Goal: Task Accomplishment & Management: Manage account settings

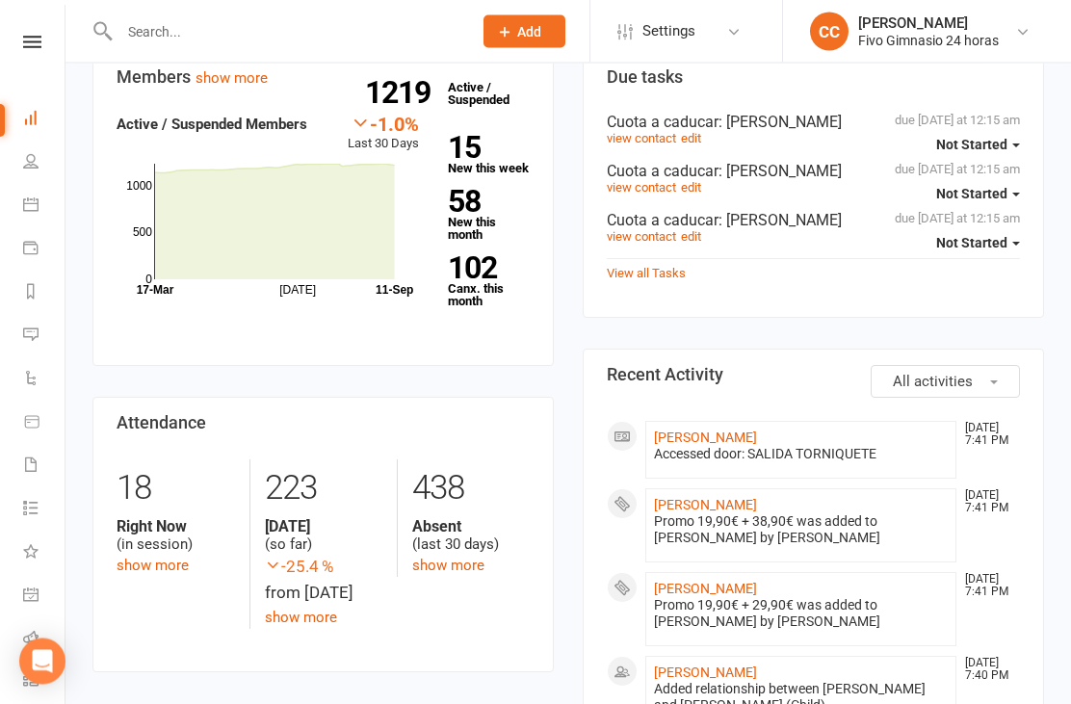
scroll to position [213, 0]
click at [757, 597] on link "[PERSON_NAME]" at bounding box center [705, 589] width 103 height 15
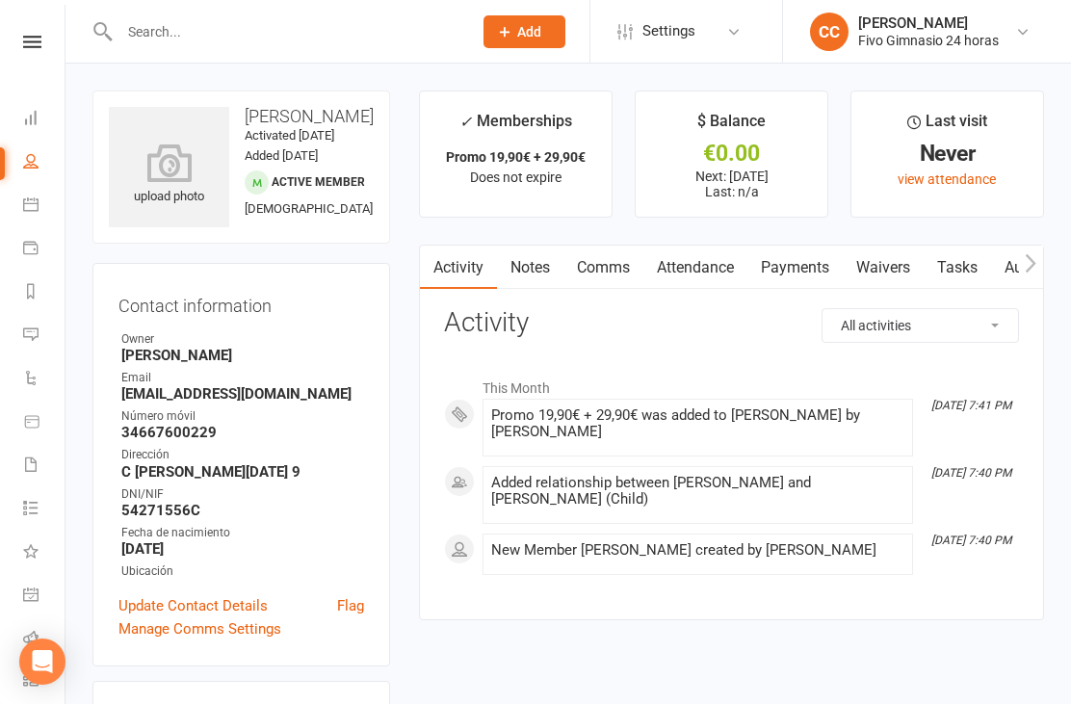
click at [159, 171] on icon at bounding box center [169, 162] width 120 height 39
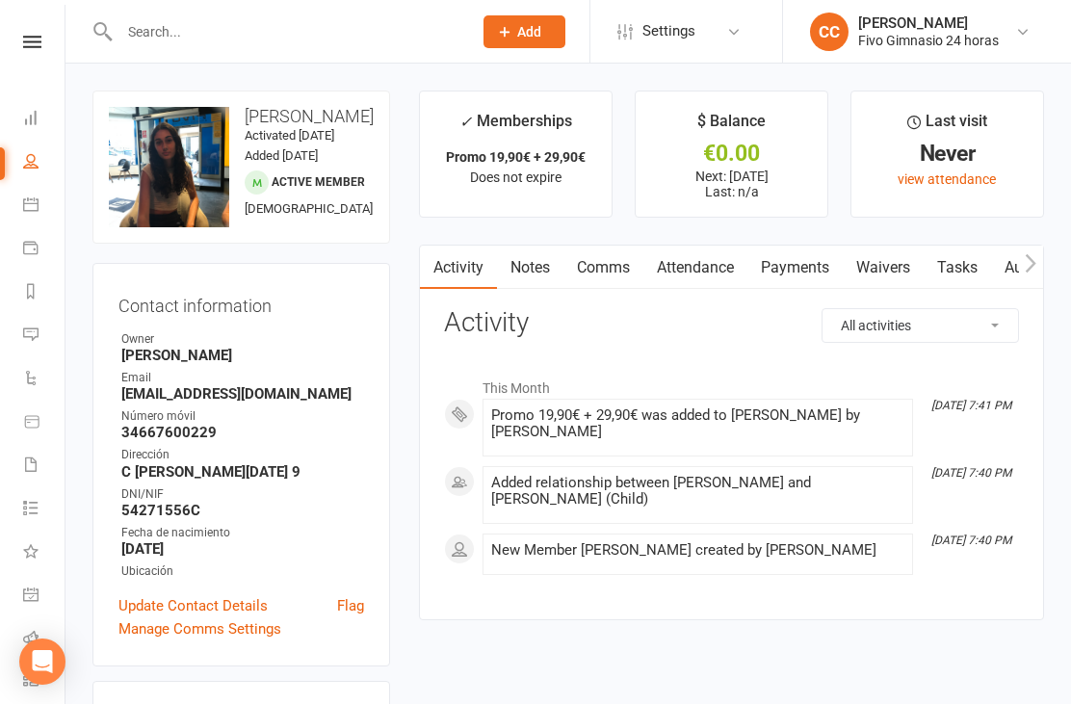
click at [887, 275] on link "Waivers" at bounding box center [883, 268] width 81 height 44
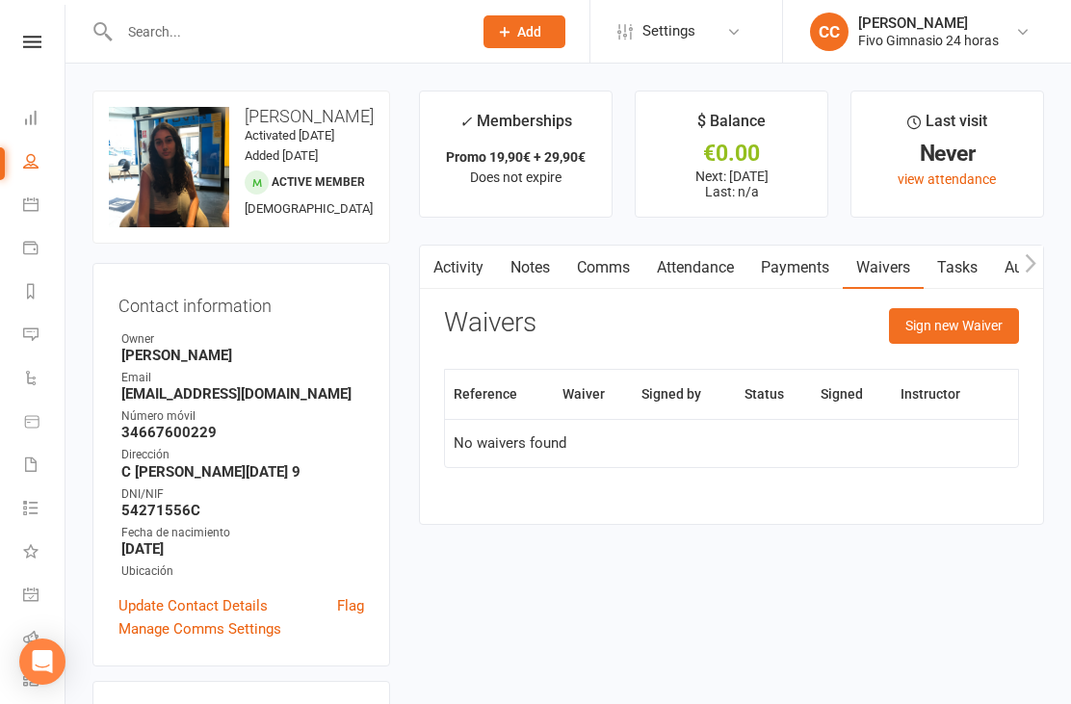
click at [958, 308] on button "Sign new Waiver" at bounding box center [954, 325] width 130 height 35
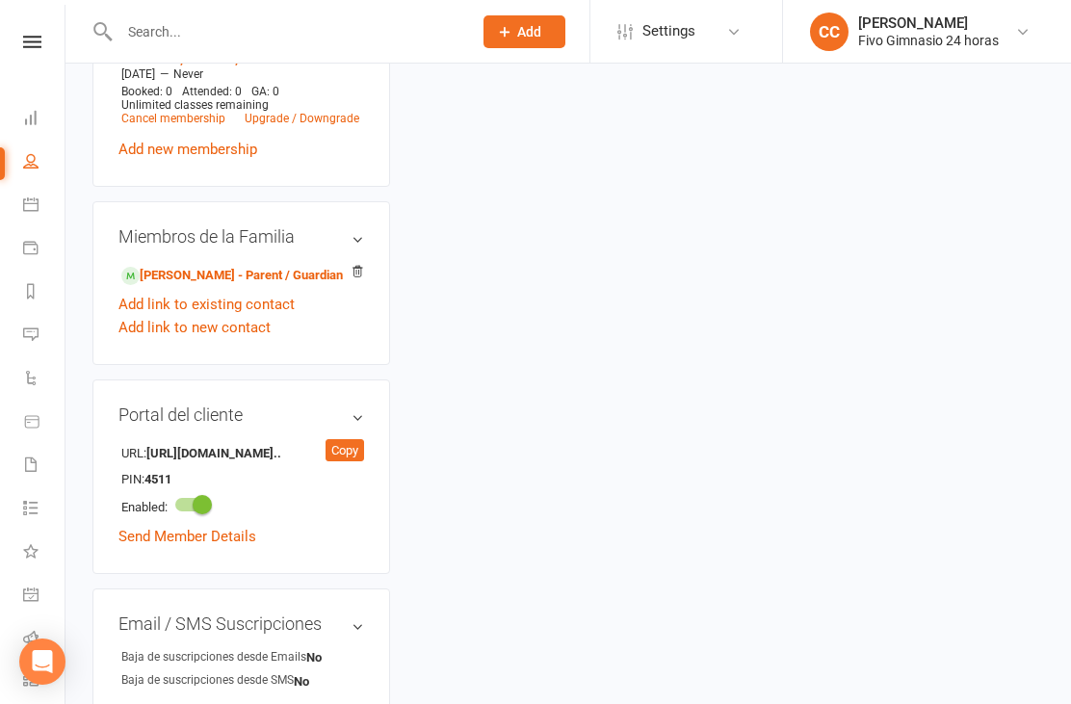
scroll to position [869, 0]
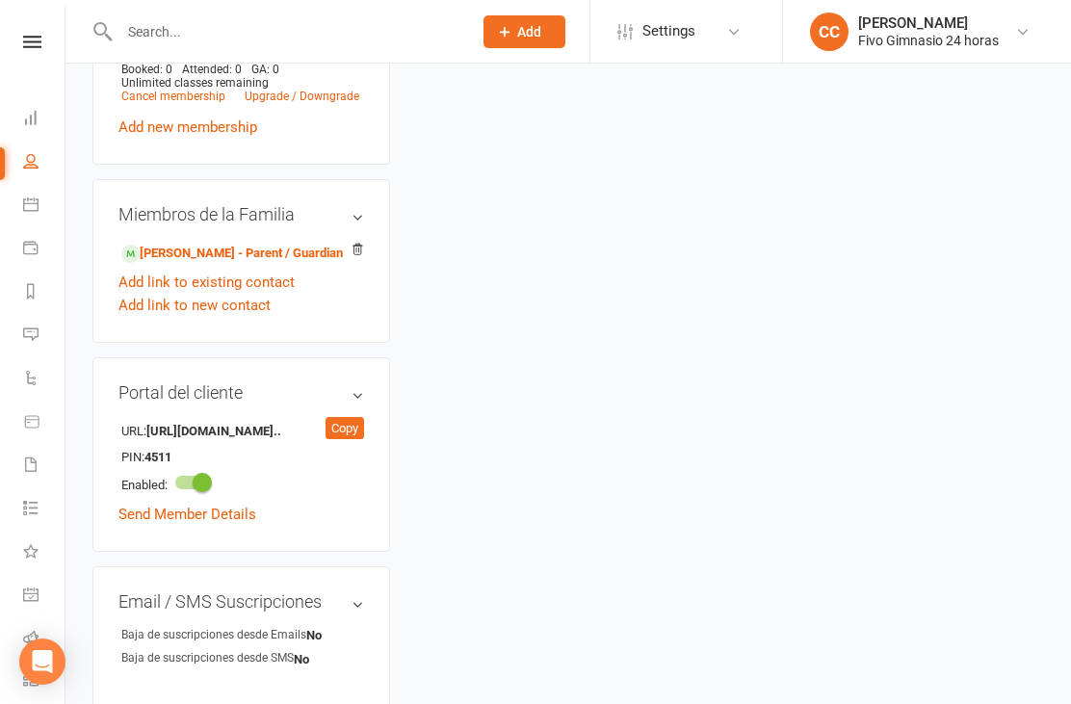
click at [281, 264] on link "[PERSON_NAME] - Parent / Guardian" at bounding box center [231, 254] width 221 height 20
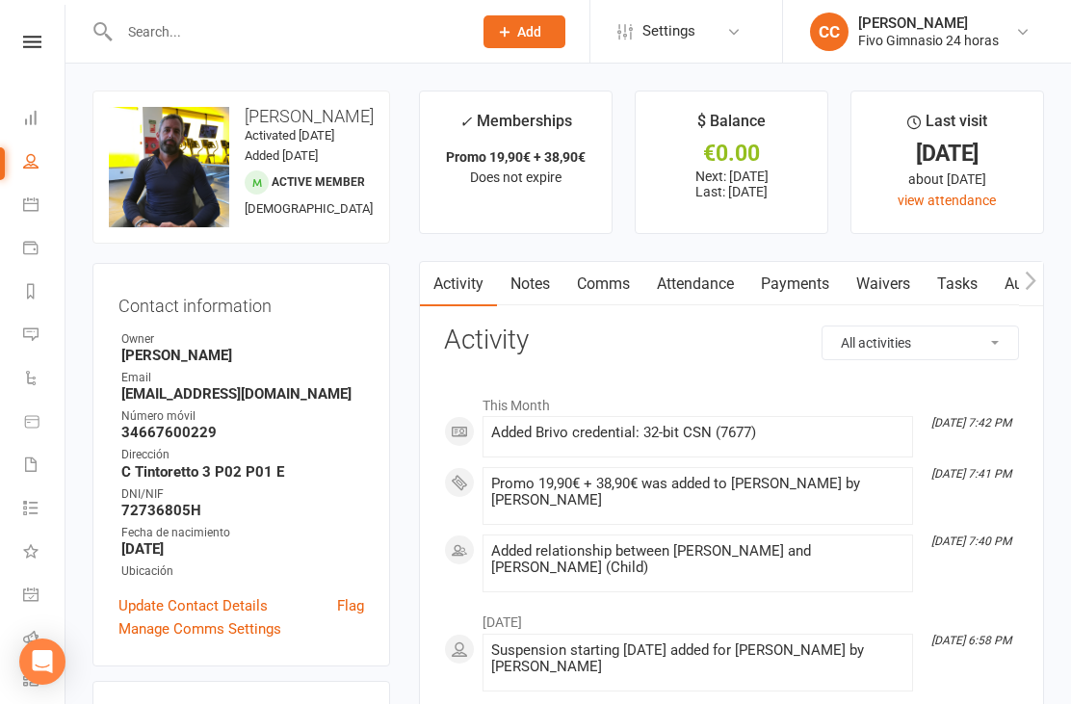
click at [894, 296] on link "Waivers" at bounding box center [883, 284] width 81 height 44
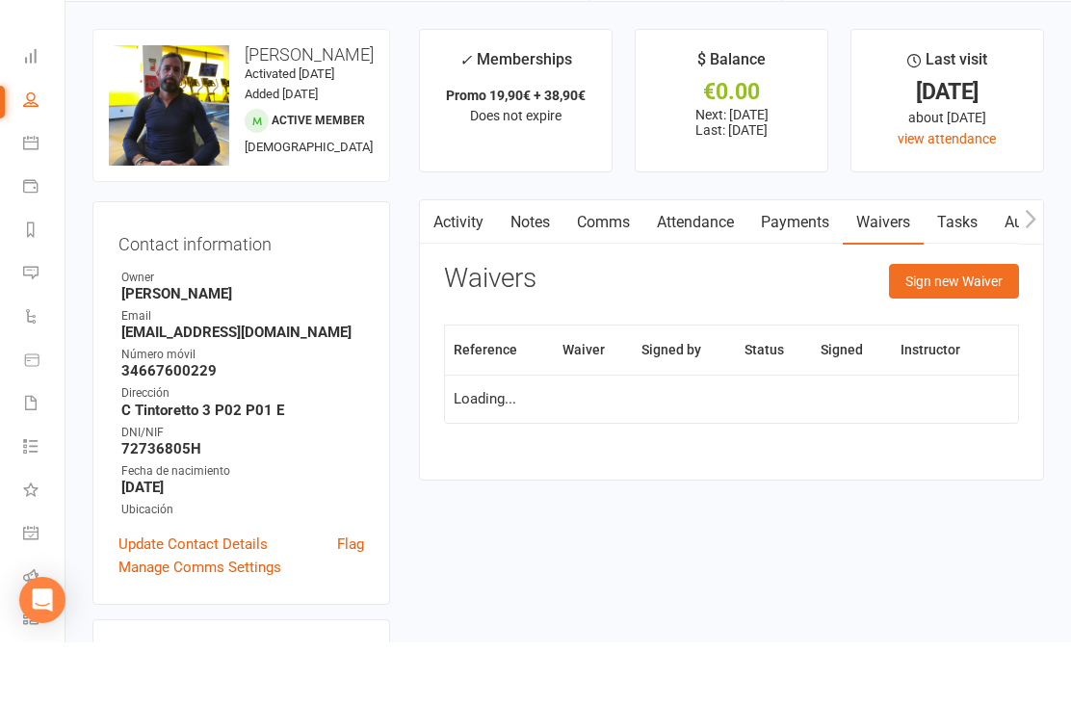
scroll to position [62, 0]
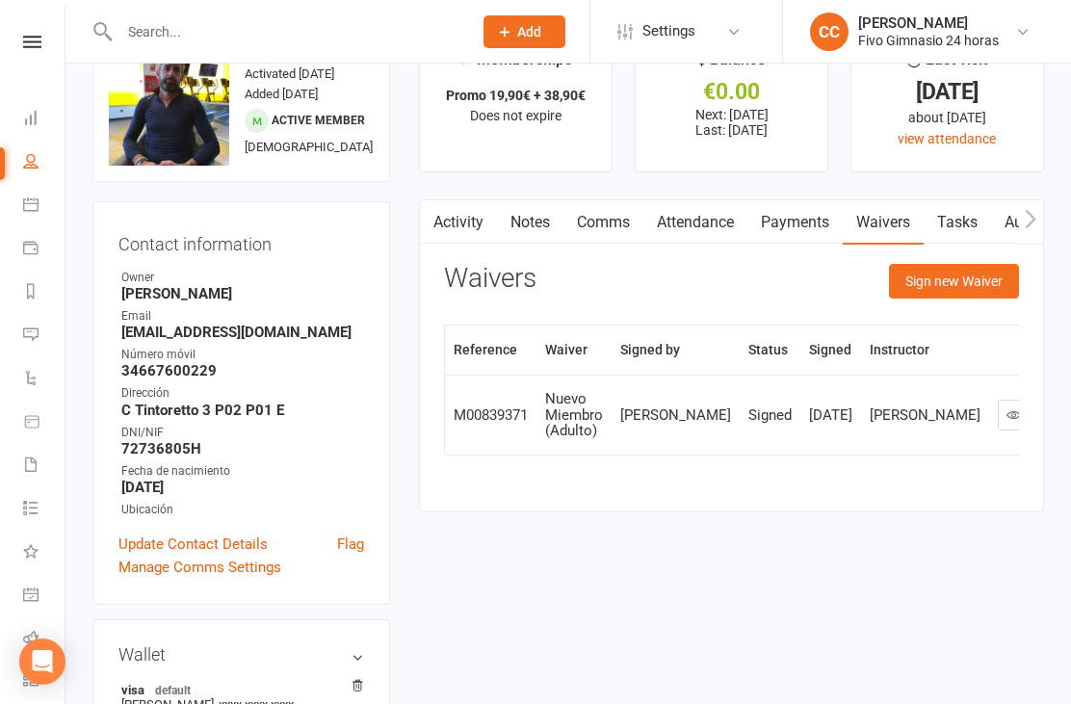
click at [977, 294] on button "Sign new Waiver" at bounding box center [954, 281] width 130 height 35
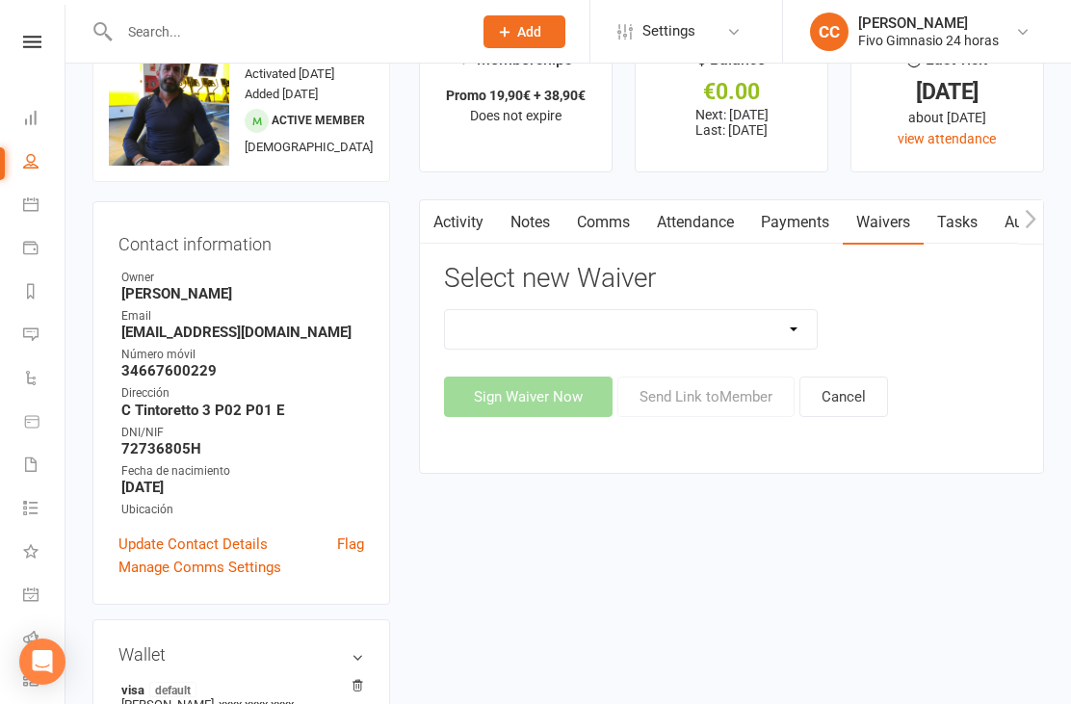
click at [706, 330] on select "Actualización De Datos De Pago Alta Online Certificación Finalización Contrato …" at bounding box center [631, 329] width 372 height 39
select select "1939"
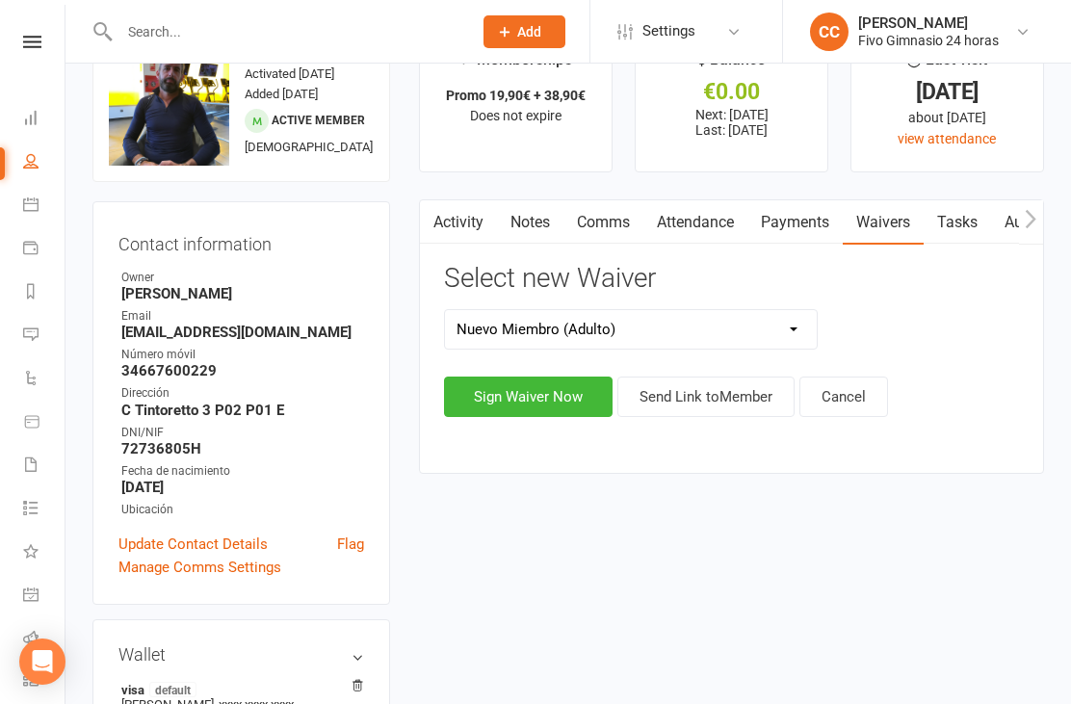
click at [506, 406] on button "Sign Waiver Now" at bounding box center [528, 397] width 169 height 40
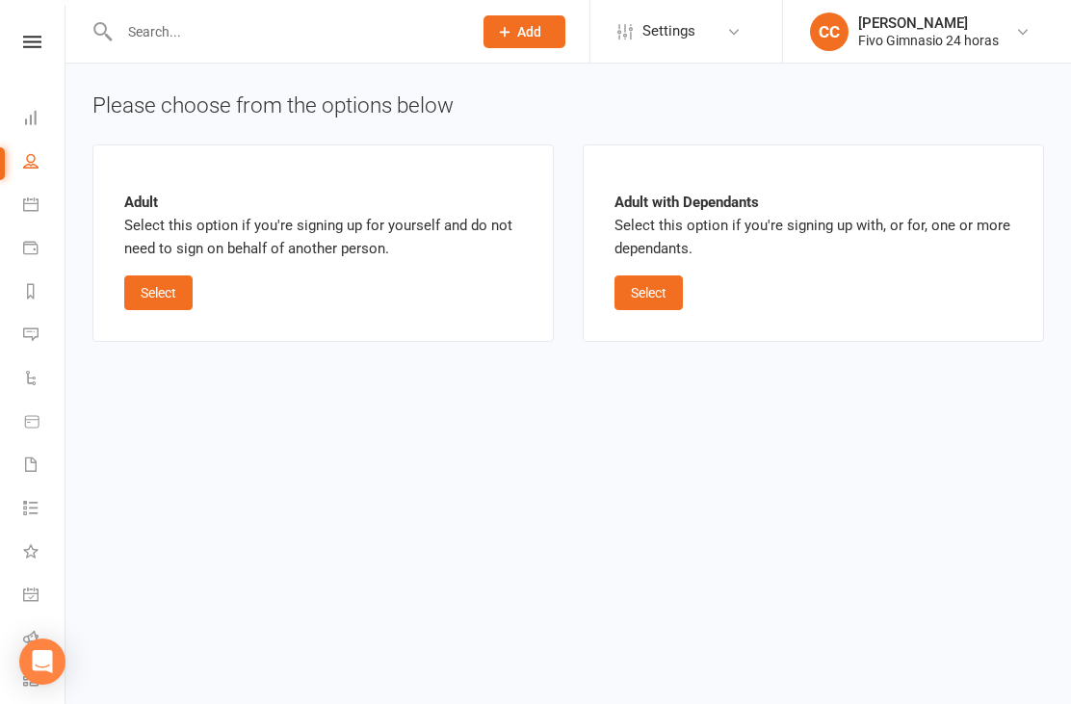
click at [170, 276] on button "Select" at bounding box center [158, 292] width 68 height 35
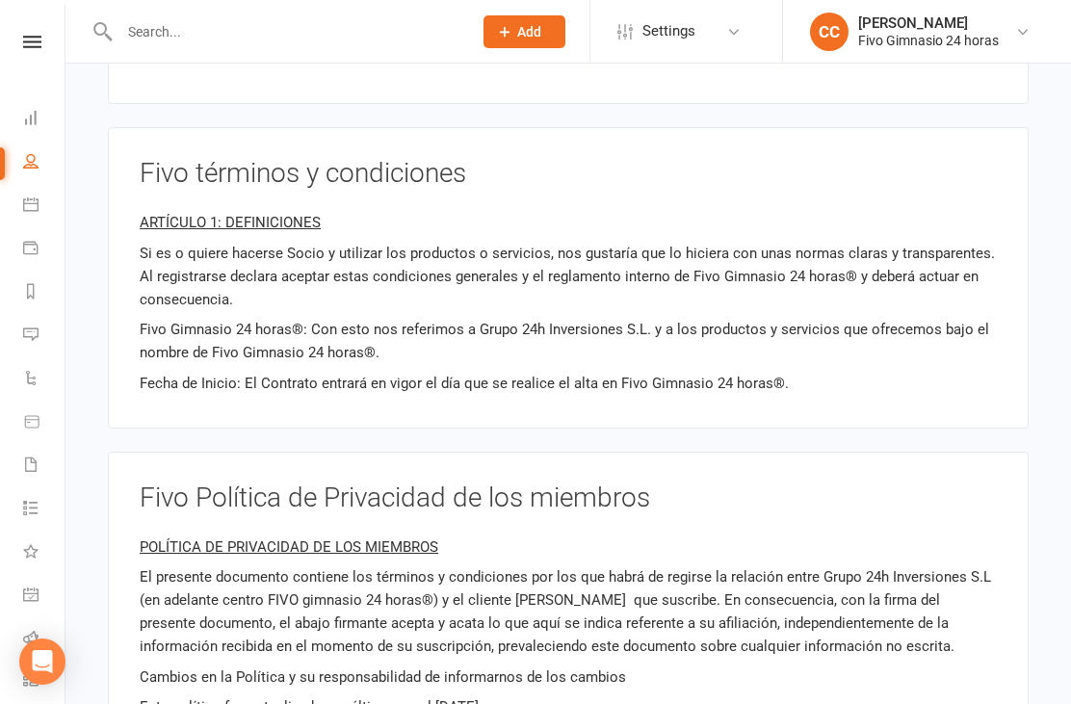
scroll to position [2169, 0]
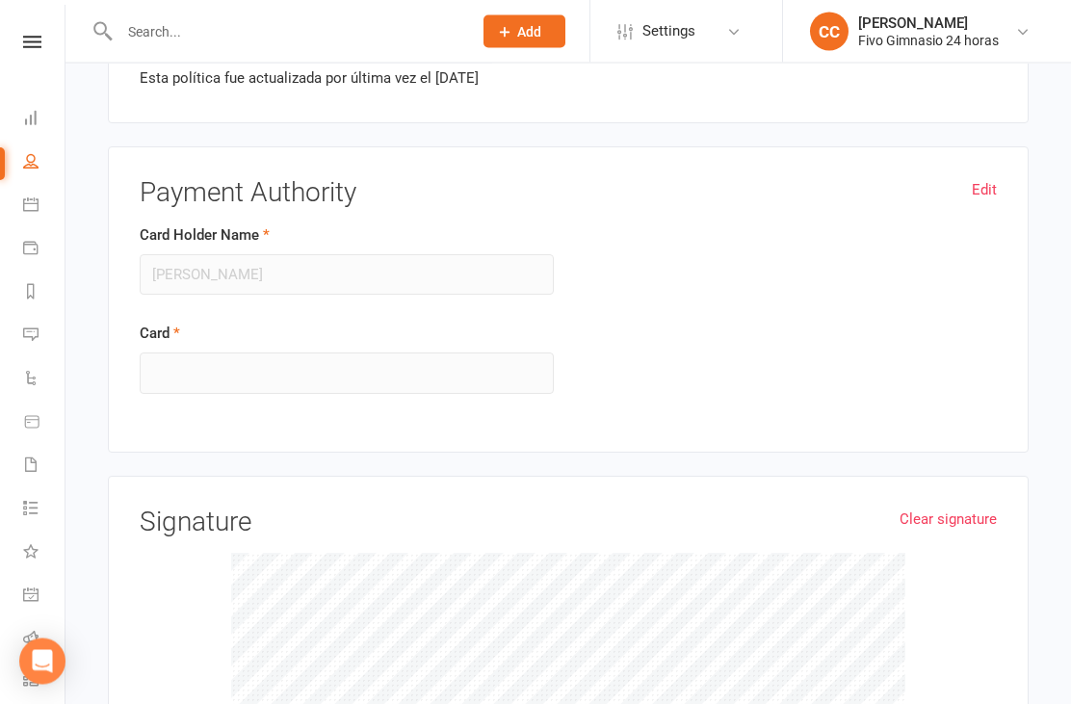
click at [985, 185] on link "Edit" at bounding box center [984, 190] width 25 height 23
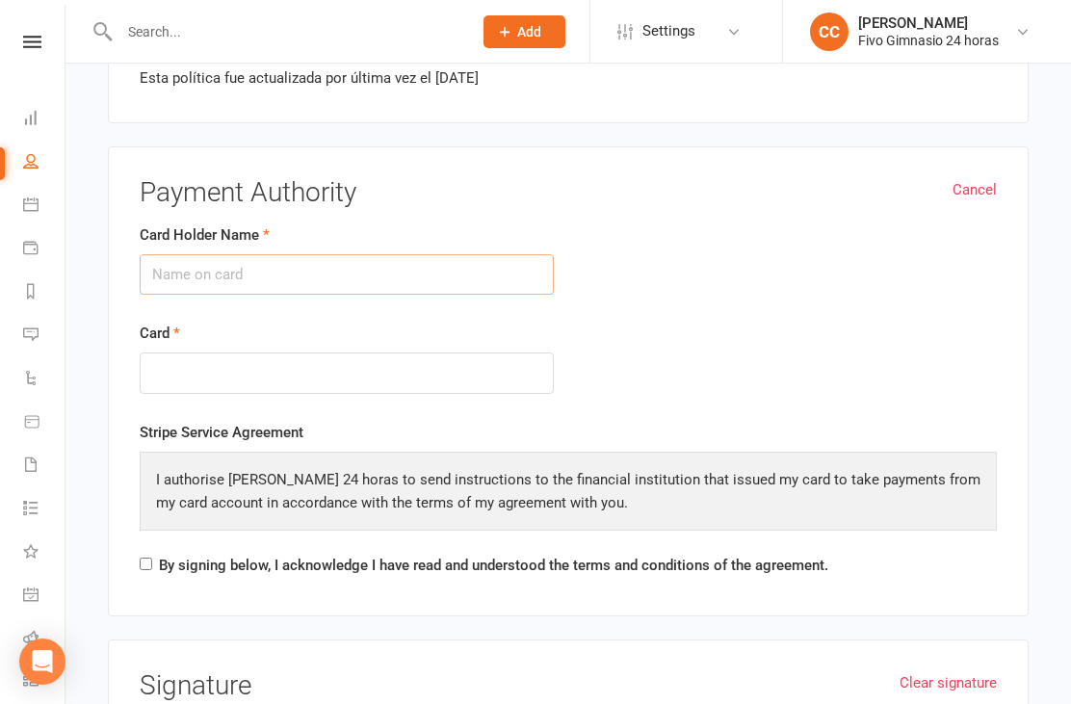
click at [326, 256] on input "Card Holder Name" at bounding box center [347, 274] width 414 height 40
type input "[PERSON_NAME] [PERSON_NAME]"
click at [290, 353] on div at bounding box center [347, 373] width 414 height 41
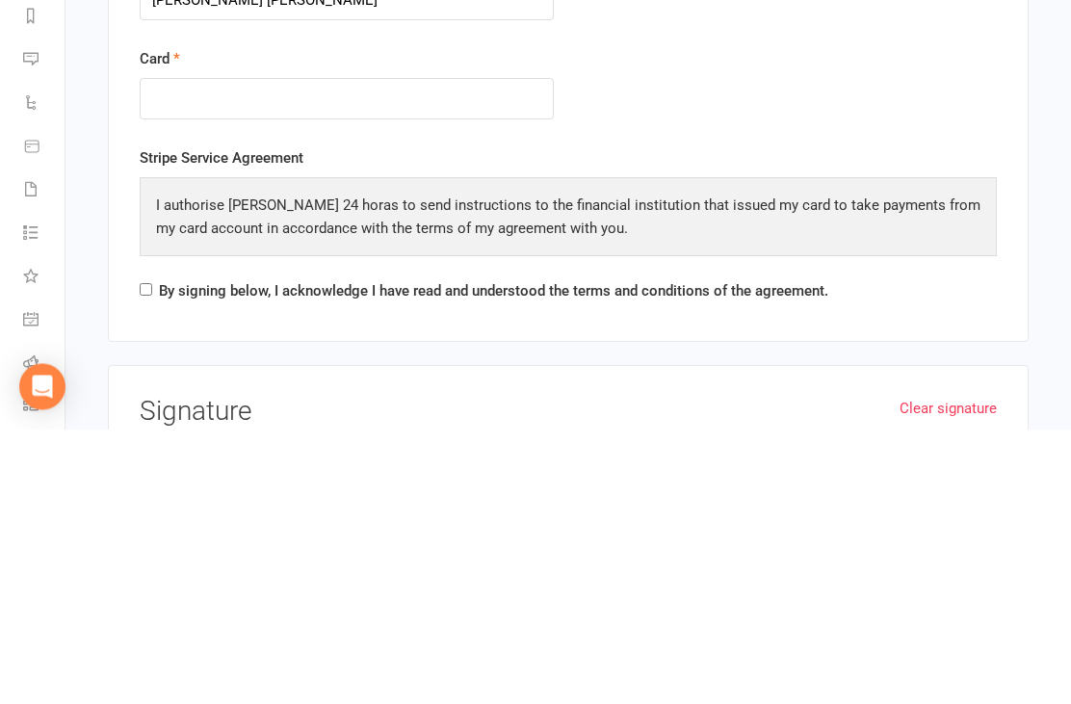
click at [151, 422] on div "Stripe Service Agreement I authorise Fivo Gimnasio 24 horas to send instruction…" at bounding box center [568, 504] width 857 height 164
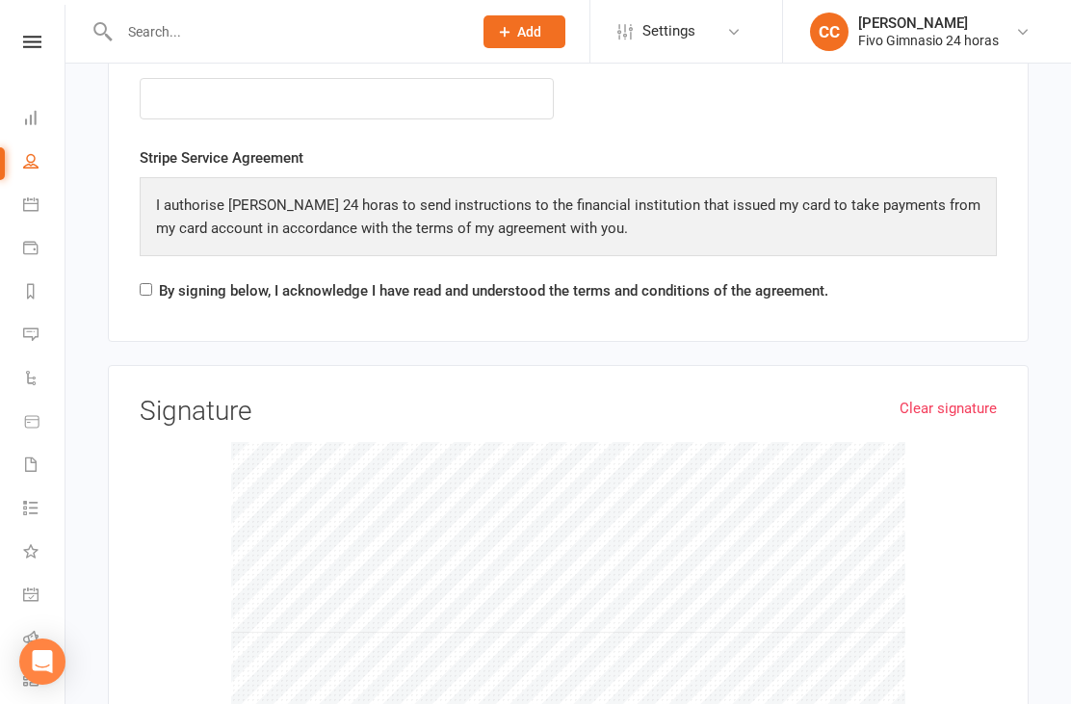
click at [150, 283] on input "By signing below, I acknowledge I have read and understood the terms and condit…" at bounding box center [146, 289] width 13 height 13
checkbox input "true"
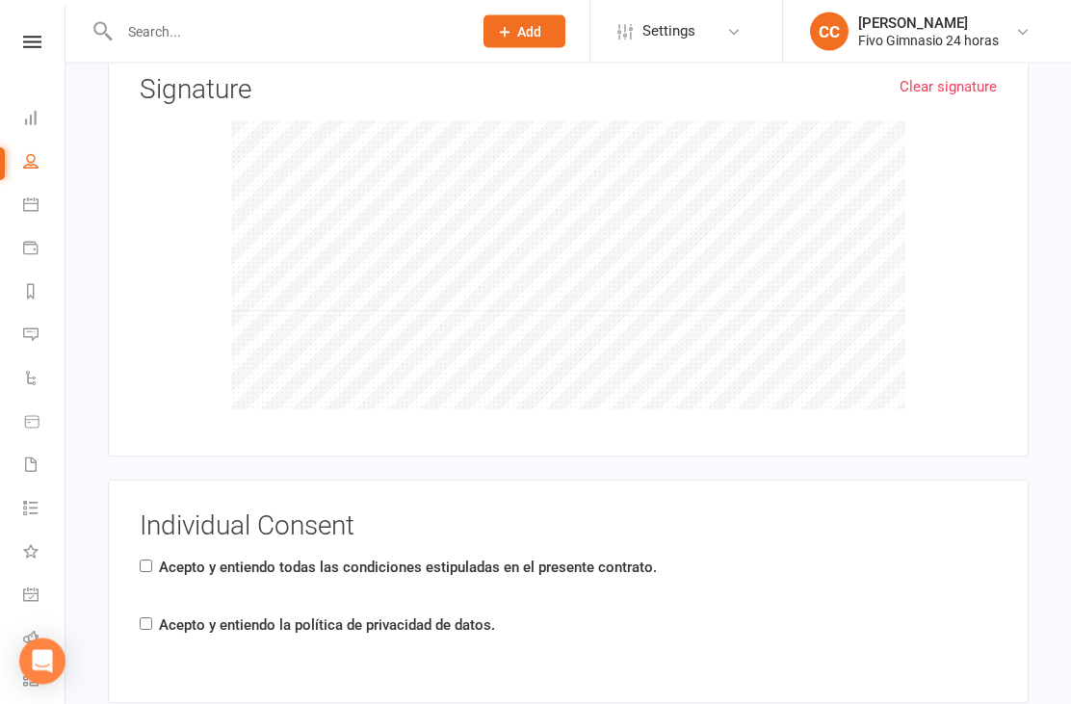
scroll to position [2770, 0]
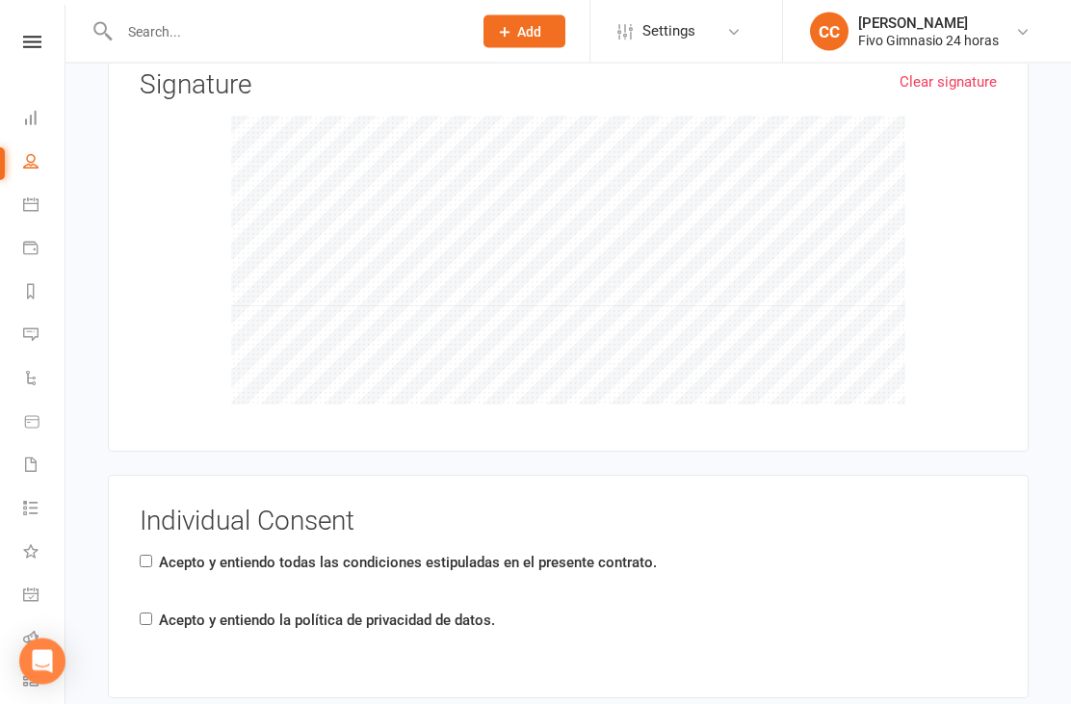
click at [152, 556] on input "Acepto y entiendo todas las condiciones estipuladas en el presente contrato." at bounding box center [146, 562] width 13 height 13
checkbox input "true"
click at [152, 613] on input "Acepto y entiendo la política de privacidad de datos." at bounding box center [146, 619] width 13 height 13
checkbox input "true"
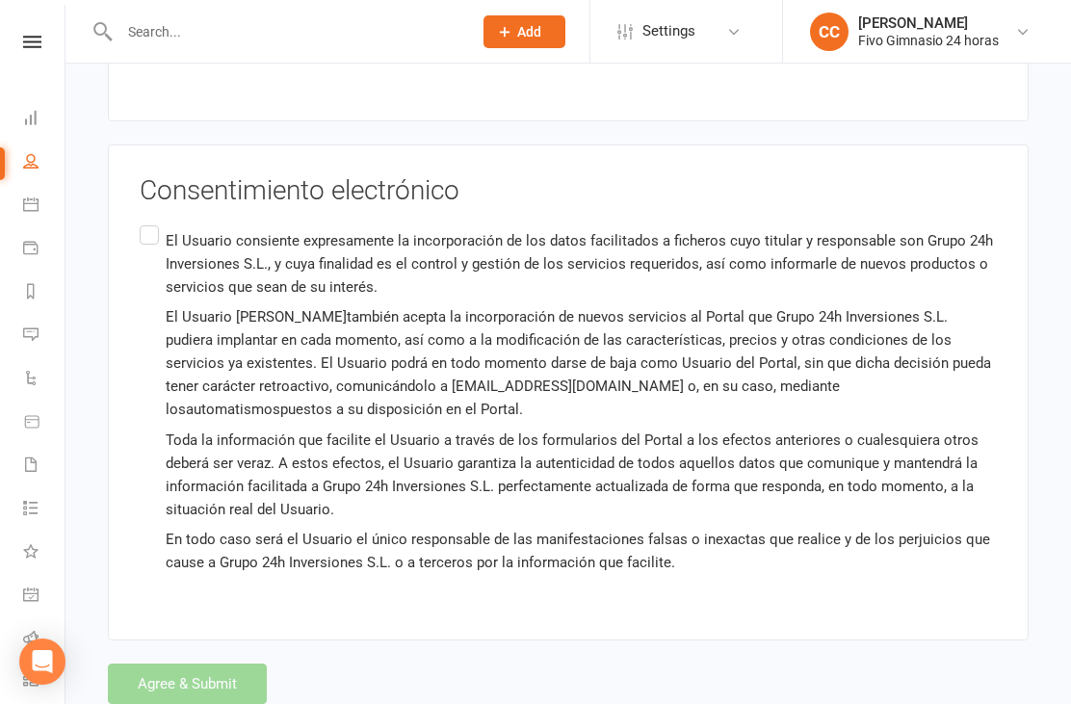
scroll to position [3321, 0]
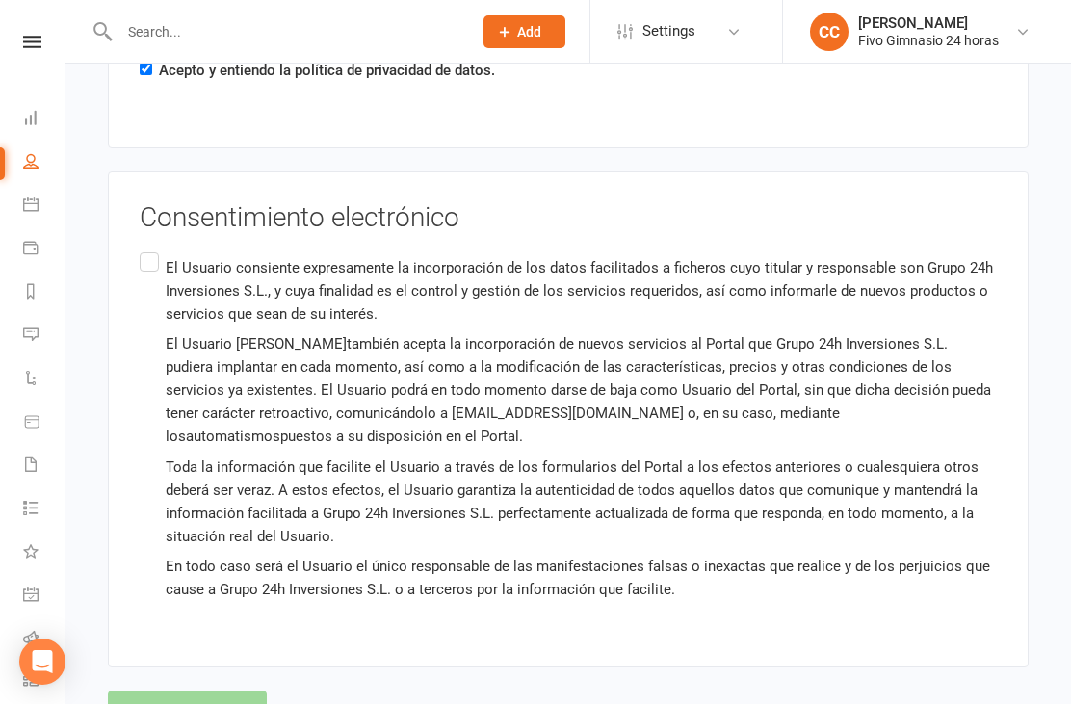
click at [155, 259] on label "El Usuario consiente expresamente la incorporación de los datos facilitados a f…" at bounding box center [568, 428] width 857 height 360
click at [152, 248] on input "El Usuario consiente expresamente la incorporación de los datos facilitados a f…" at bounding box center [146, 248] width 13 height 0
click at [198, 703] on button "Agree & Submit" at bounding box center [187, 710] width 159 height 40
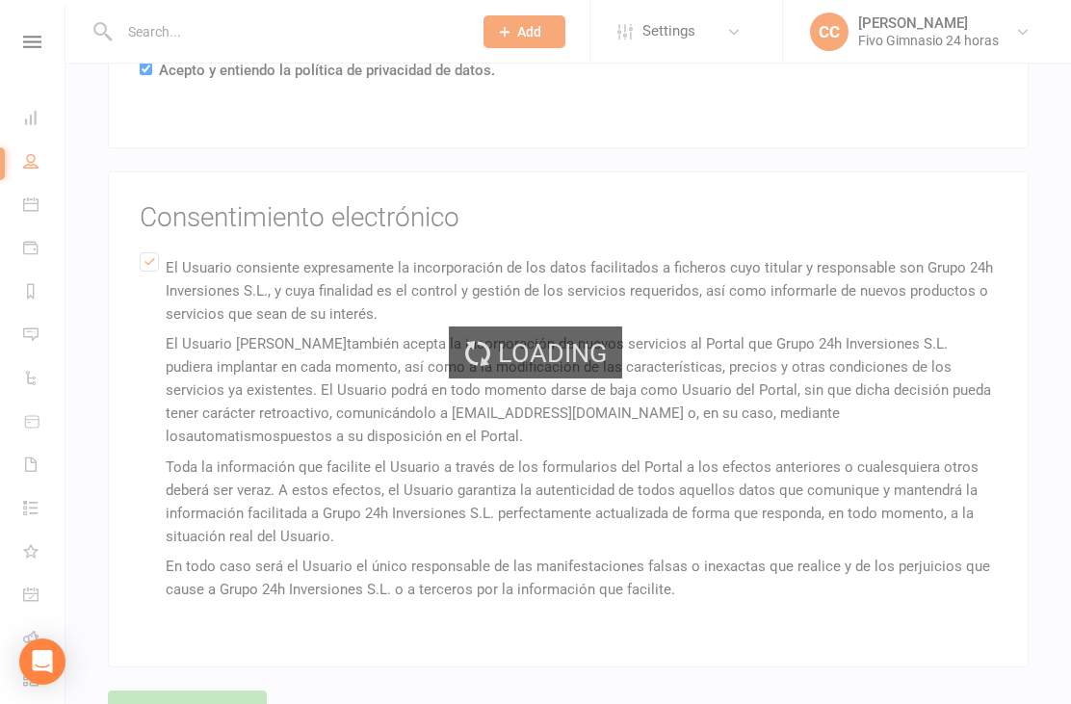
scroll to position [0, 0]
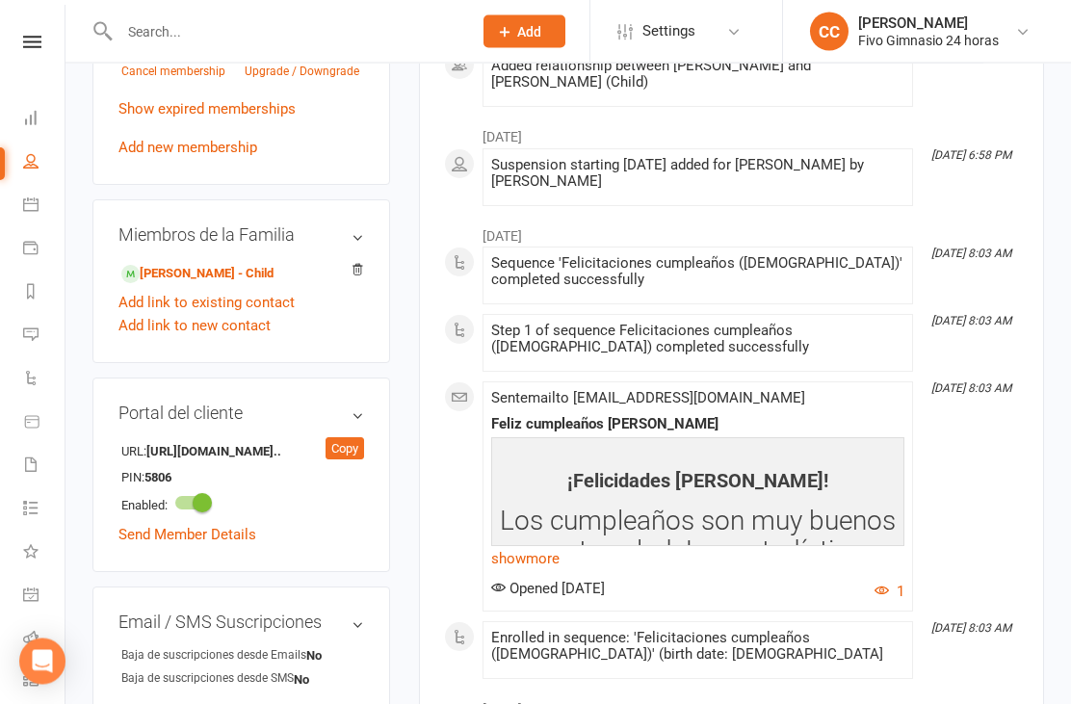
scroll to position [921, 0]
click at [253, 284] on link "[PERSON_NAME] - Child" at bounding box center [197, 274] width 152 height 20
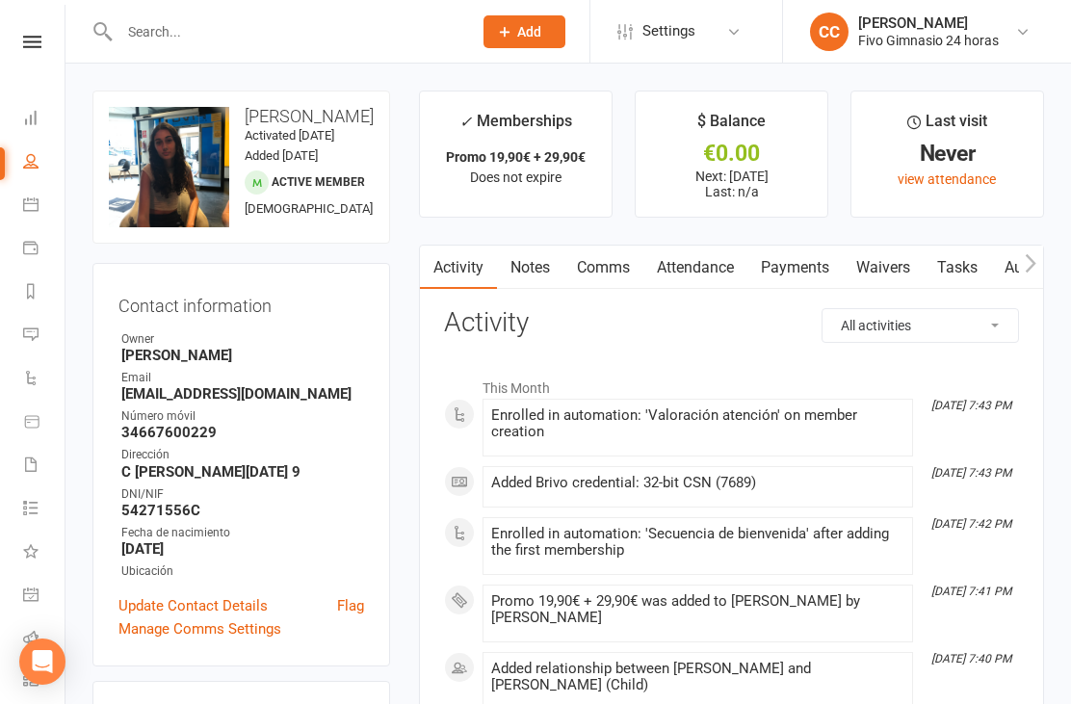
click at [894, 274] on link "Waivers" at bounding box center [883, 268] width 81 height 44
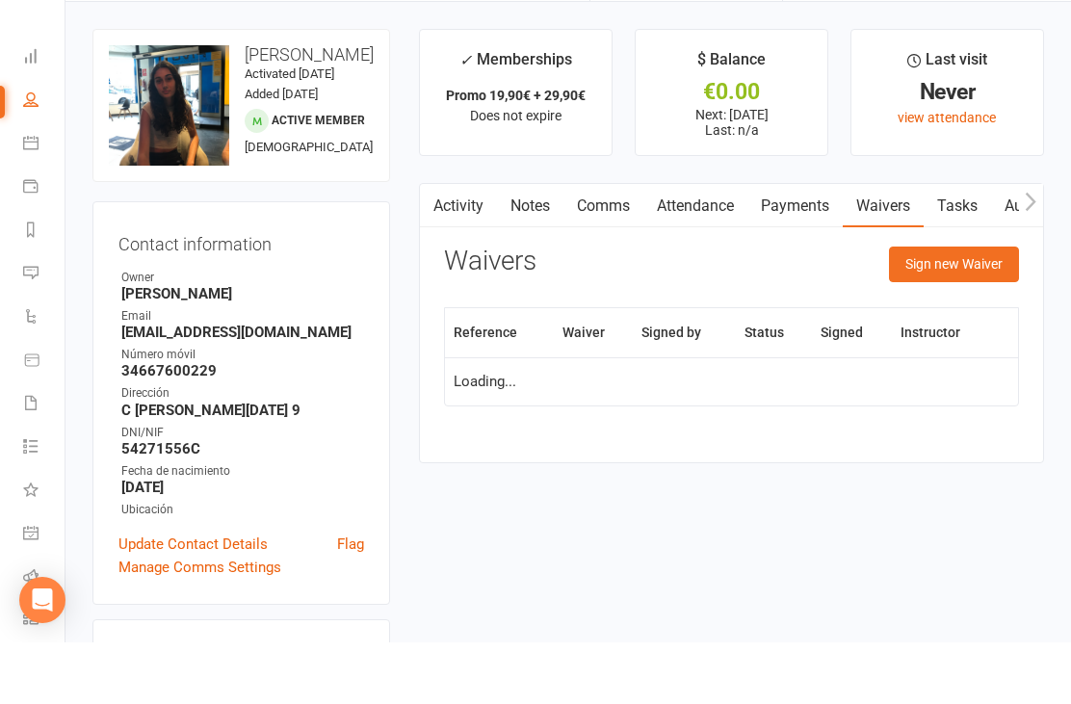
scroll to position [62, 0]
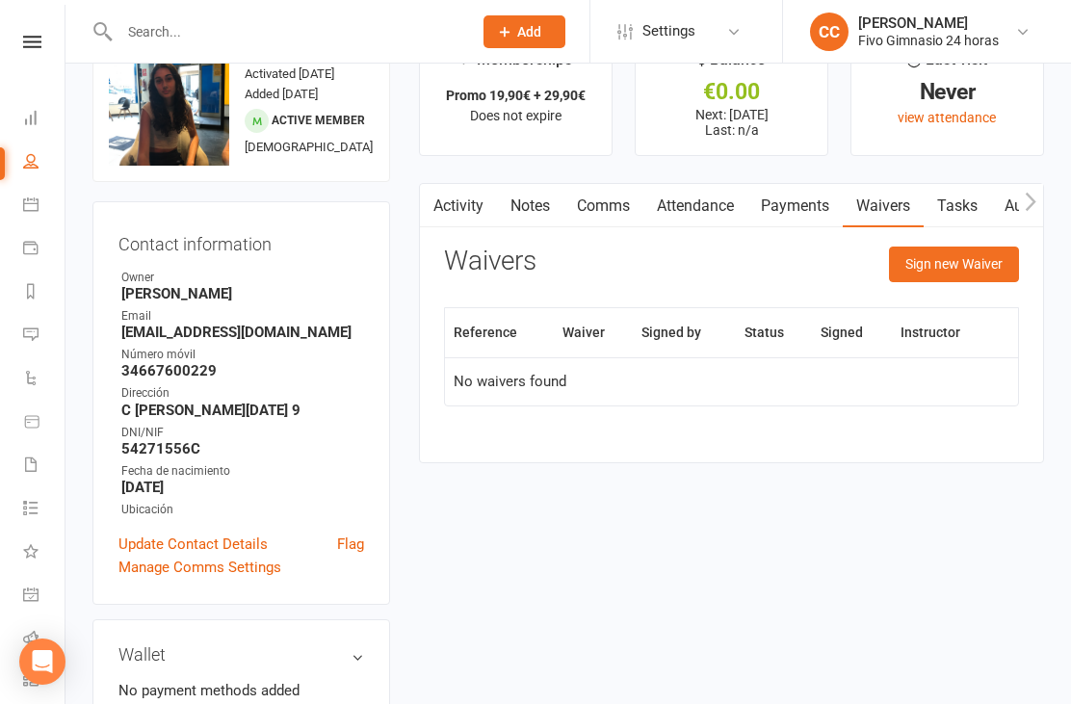
click at [964, 256] on button "Sign new Waiver" at bounding box center [954, 264] width 130 height 35
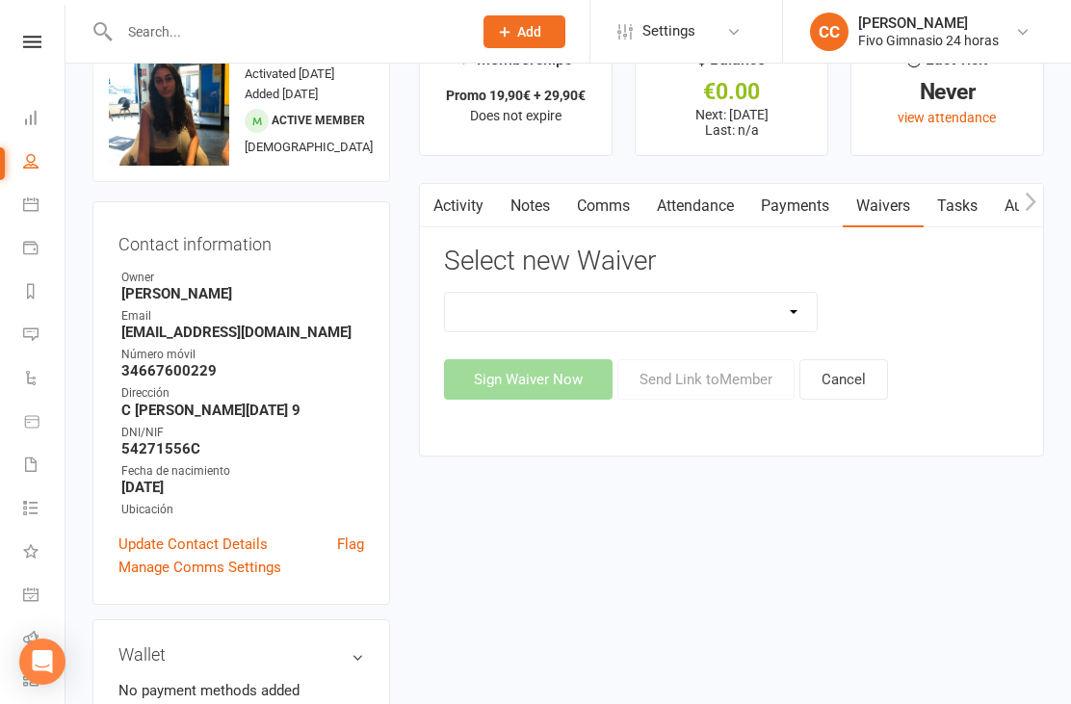
click at [780, 302] on select "Actualización De Datos De Pago Alta Online Certificación Finalización Contrato …" at bounding box center [631, 312] width 372 height 39
select select "3993"
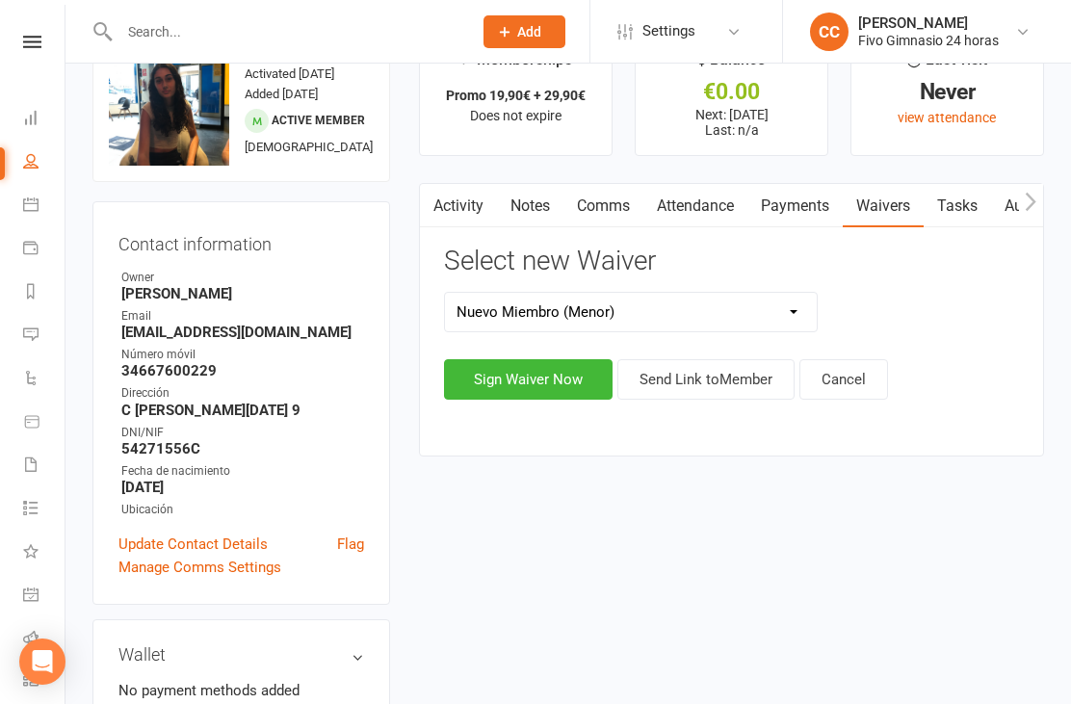
click at [534, 370] on button "Sign Waiver Now" at bounding box center [528, 379] width 169 height 40
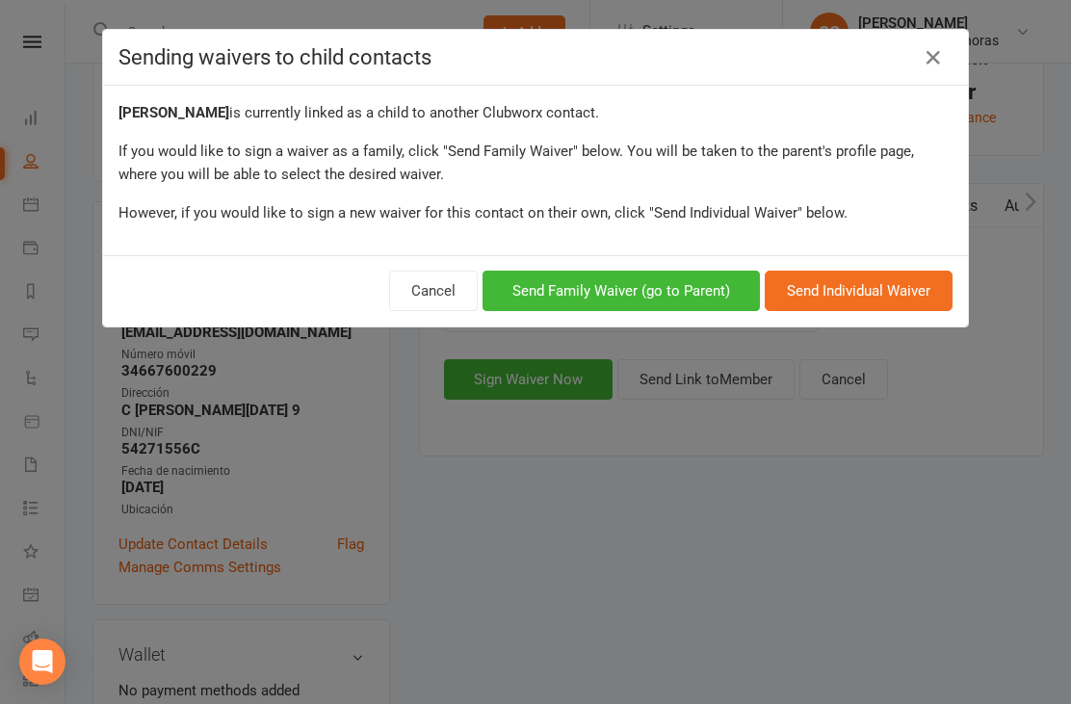
click at [934, 63] on icon at bounding box center [933, 57] width 23 height 23
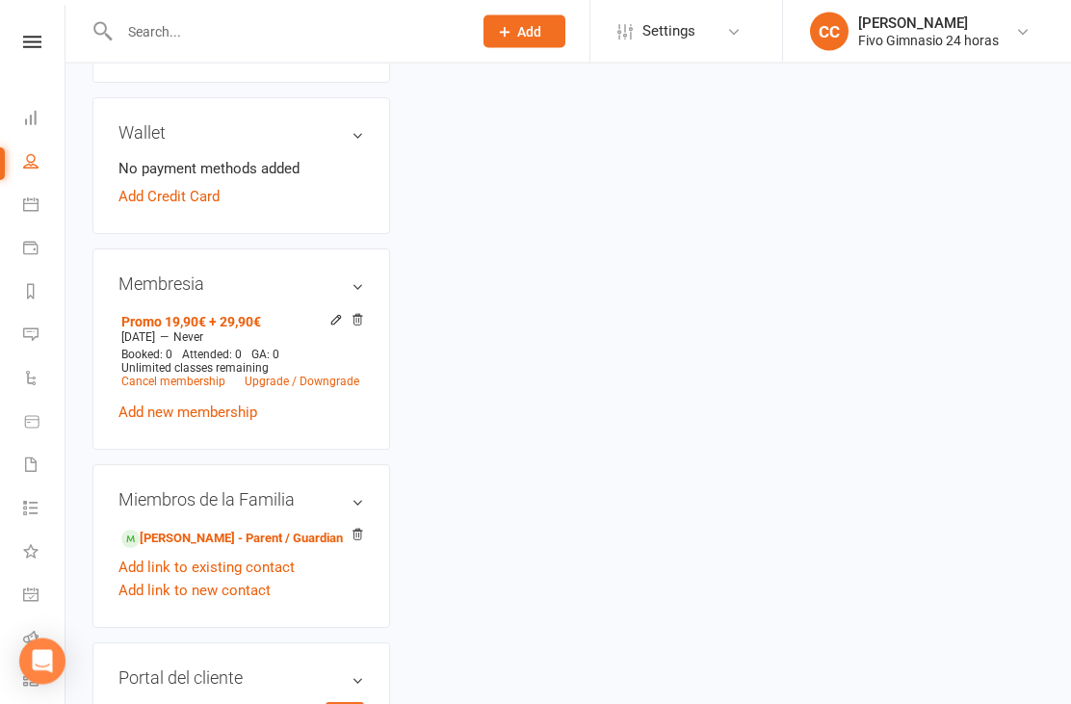
scroll to position [584, 0]
click at [277, 549] on link "[PERSON_NAME] - Parent / Guardian" at bounding box center [231, 539] width 221 height 20
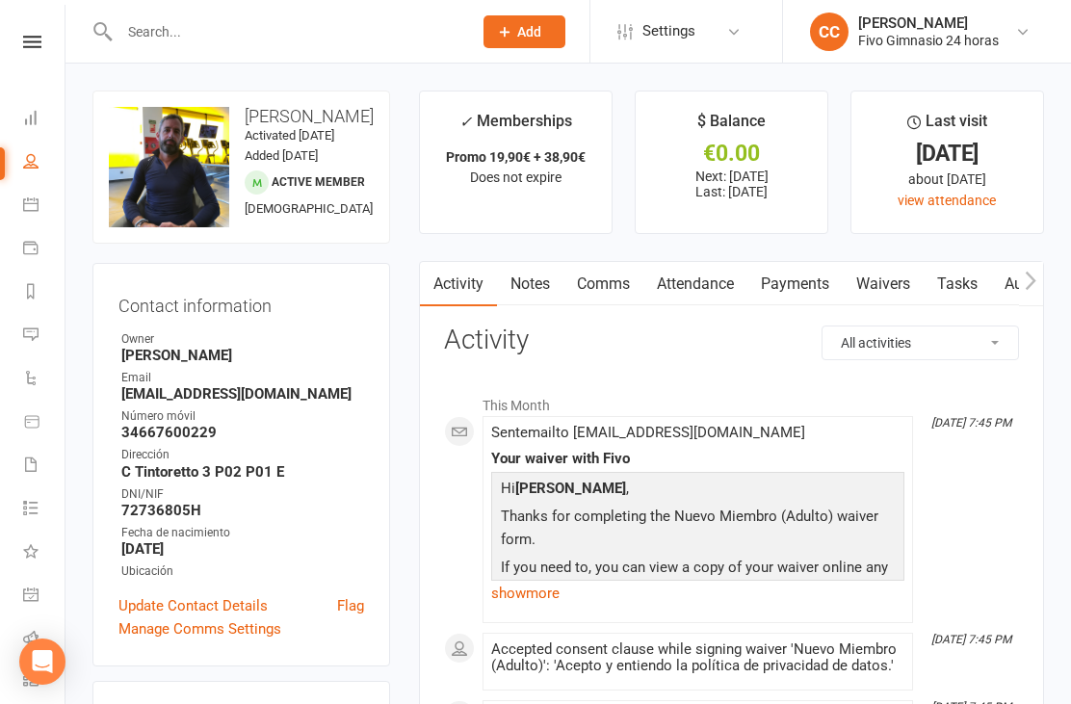
click at [901, 283] on link "Waivers" at bounding box center [883, 284] width 81 height 44
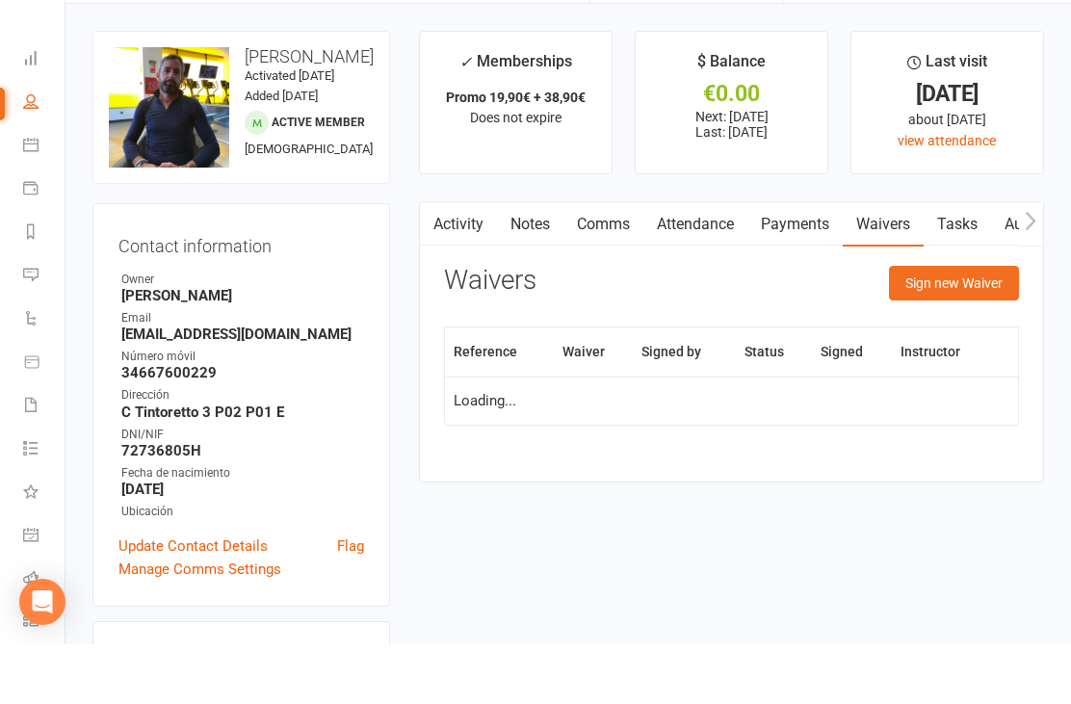
scroll to position [62, 0]
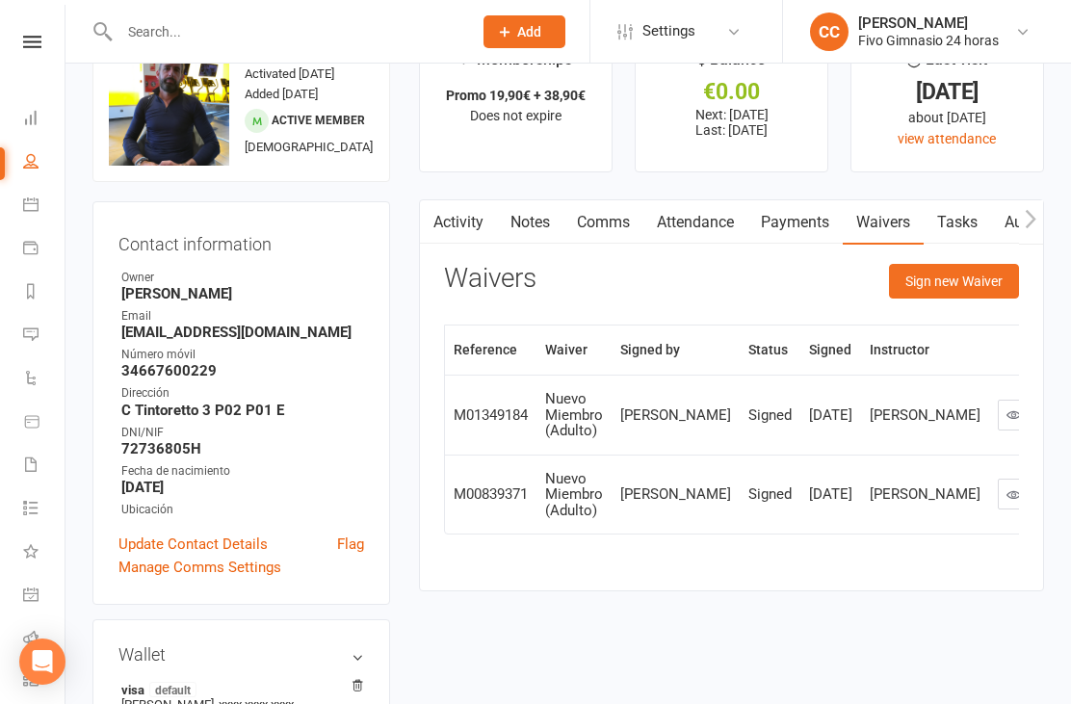
click at [948, 278] on button "Sign new Waiver" at bounding box center [954, 281] width 130 height 35
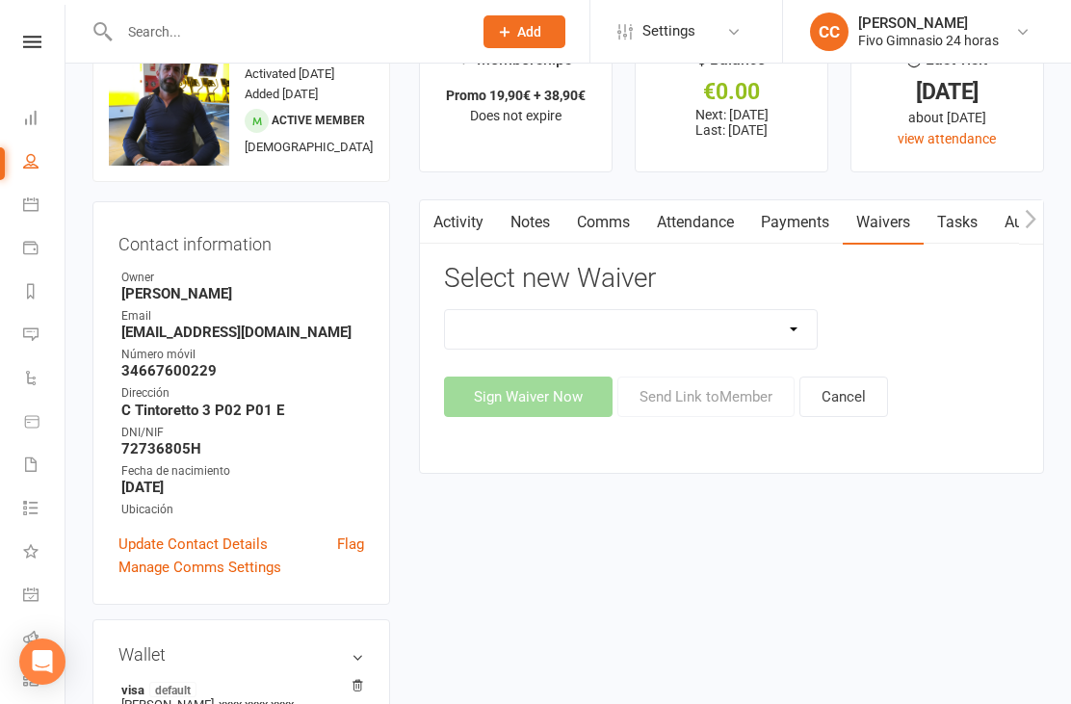
click at [723, 333] on select "Actualización De Datos De Pago Alta Online Certificación Finalización Contrato …" at bounding box center [631, 329] width 372 height 39
select select "3993"
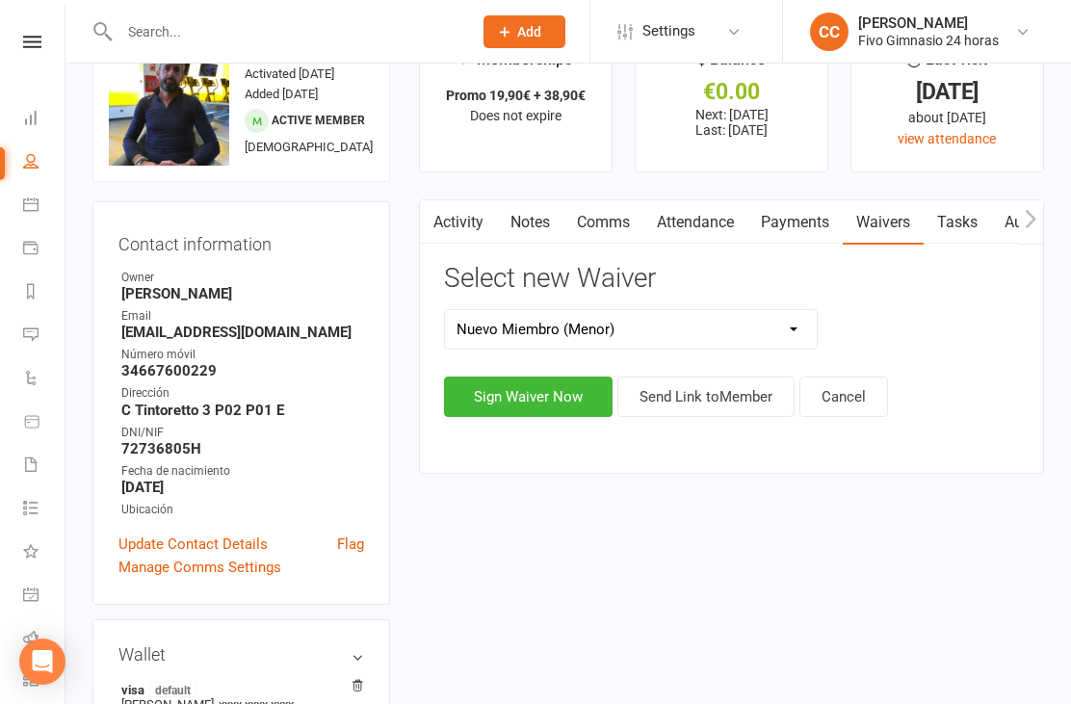
click at [533, 403] on button "Sign Waiver Now" at bounding box center [528, 397] width 169 height 40
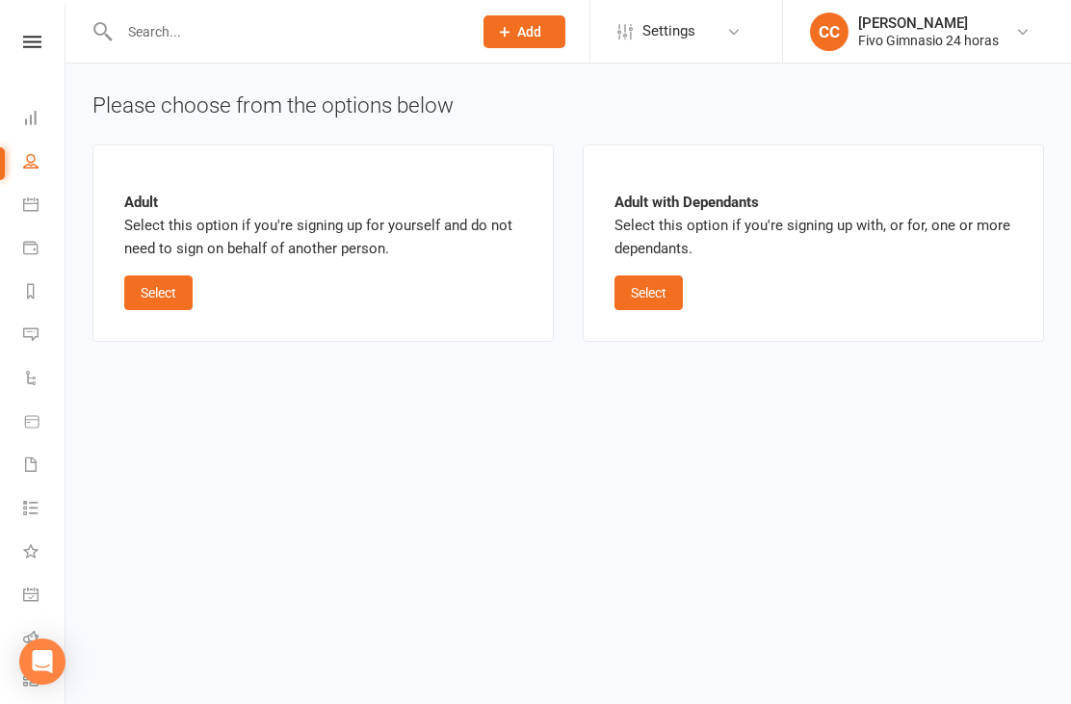
click at [674, 293] on button "Select" at bounding box center [648, 292] width 68 height 35
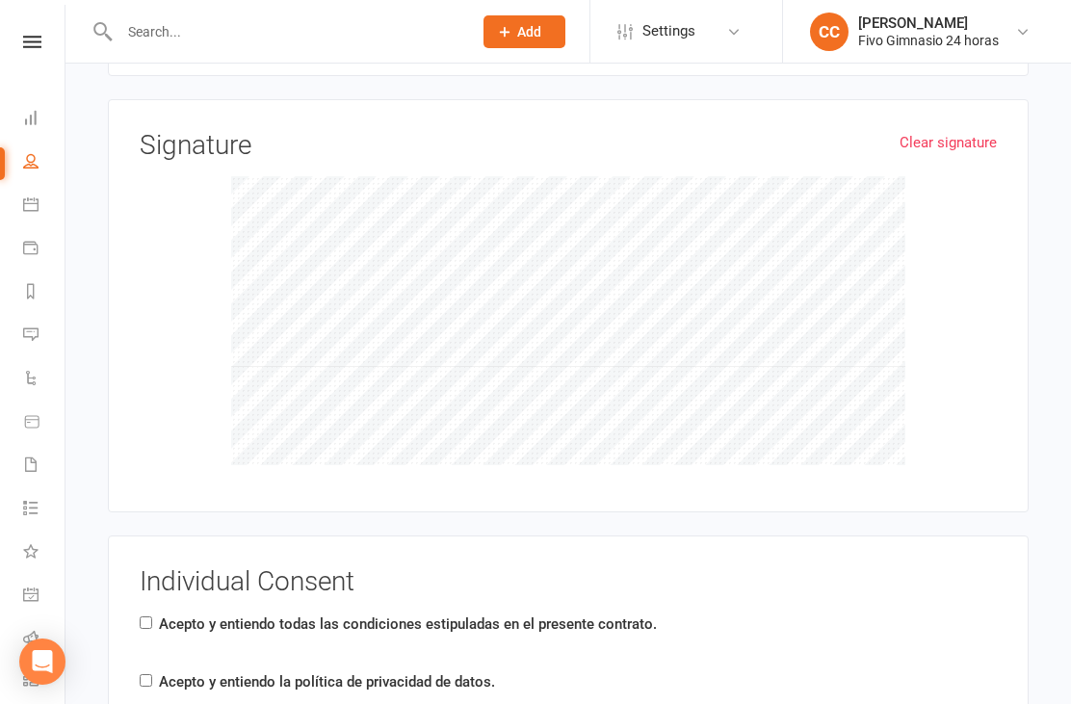
scroll to position [3397, 0]
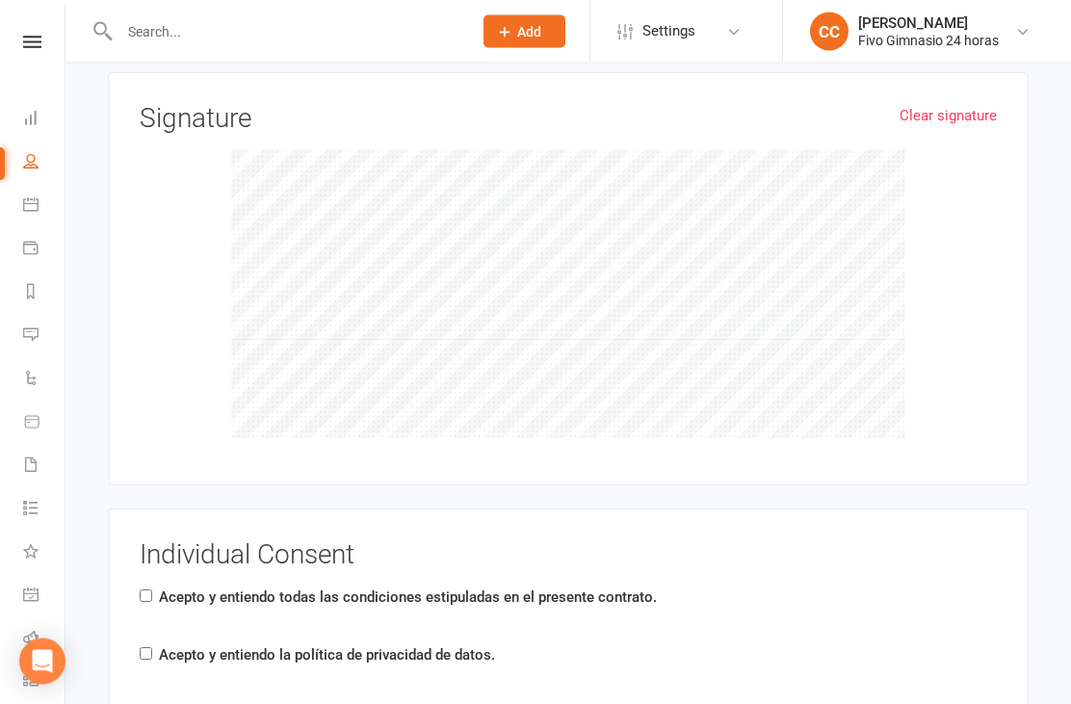
click at [169, 586] on label "Acepto y entiendo todas las condiciones estipuladas en el presente contrato." at bounding box center [408, 597] width 498 height 23
click at [152, 590] on input "Acepto y entiendo todas las condiciones estipuladas en el presente contrato." at bounding box center [146, 596] width 13 height 13
checkbox input "true"
click at [178, 644] on label "Acepto y entiendo la política de privacidad de datos." at bounding box center [327, 655] width 336 height 23
click at [152, 648] on input "Acepto y entiendo la política de privacidad de datos." at bounding box center [146, 654] width 13 height 13
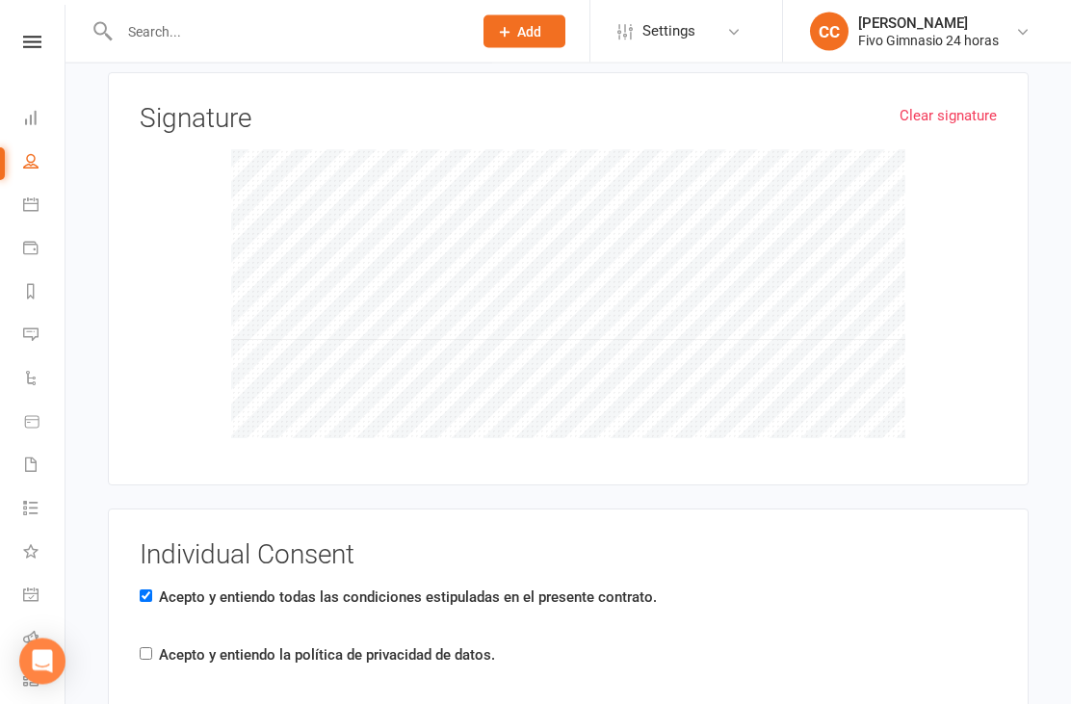
checkbox input "true"
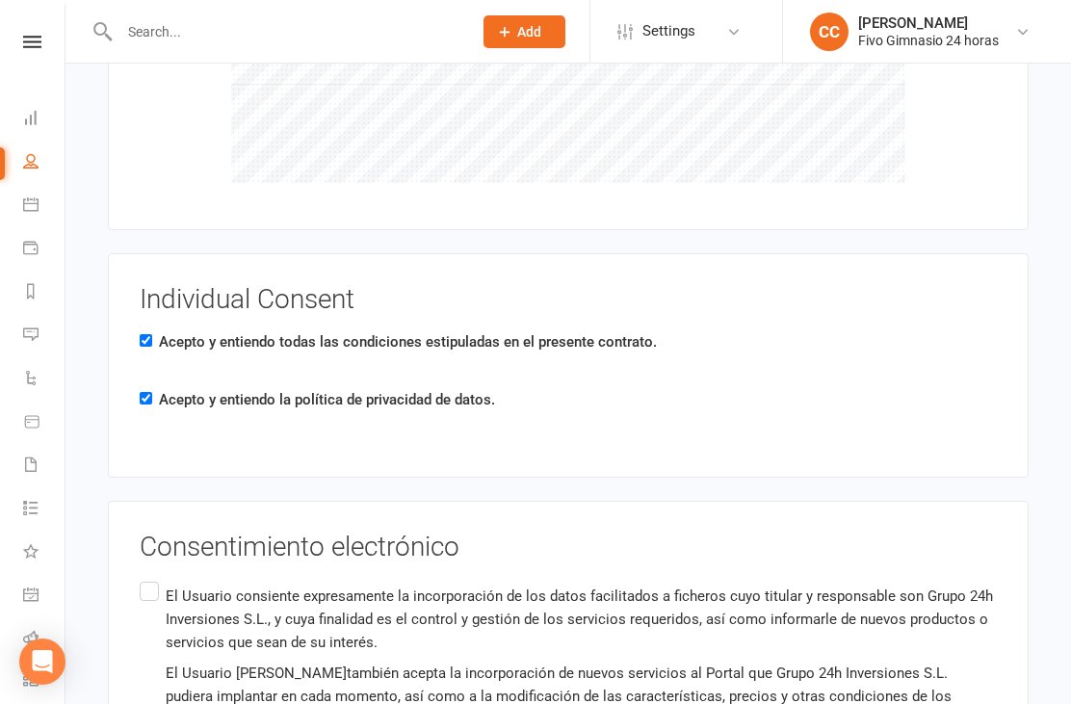
click at [152, 578] on input "El Usuario consiente expresamente la incorporación de los datos facilitados a f…" at bounding box center [146, 578] width 13 height 0
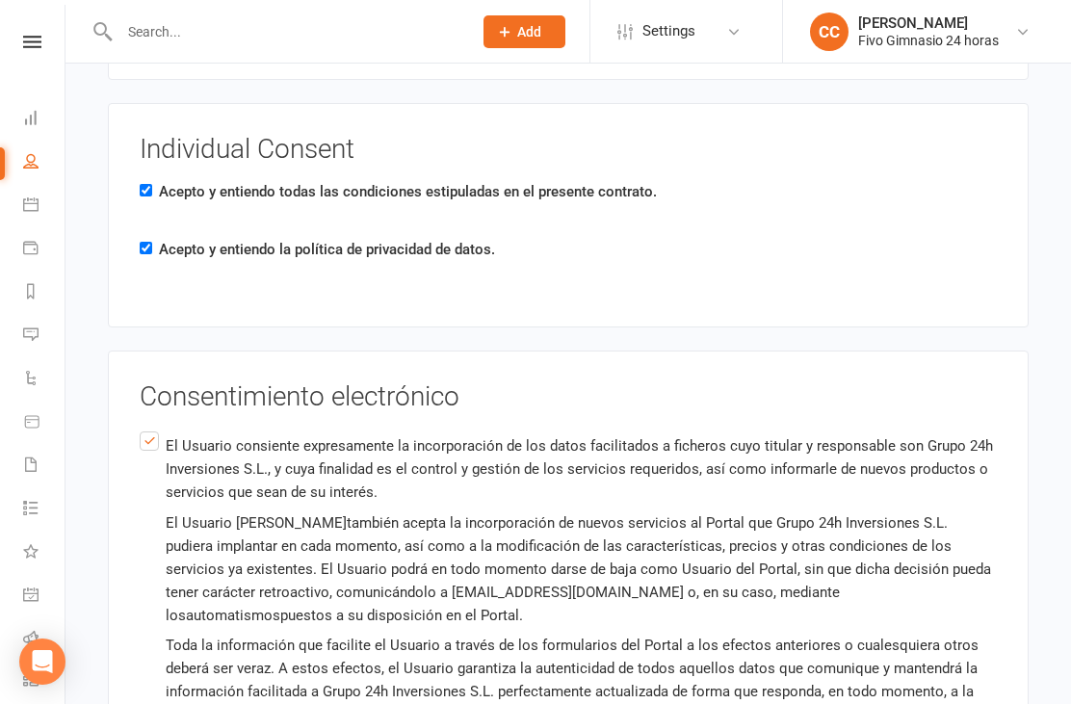
scroll to position [4002, 0]
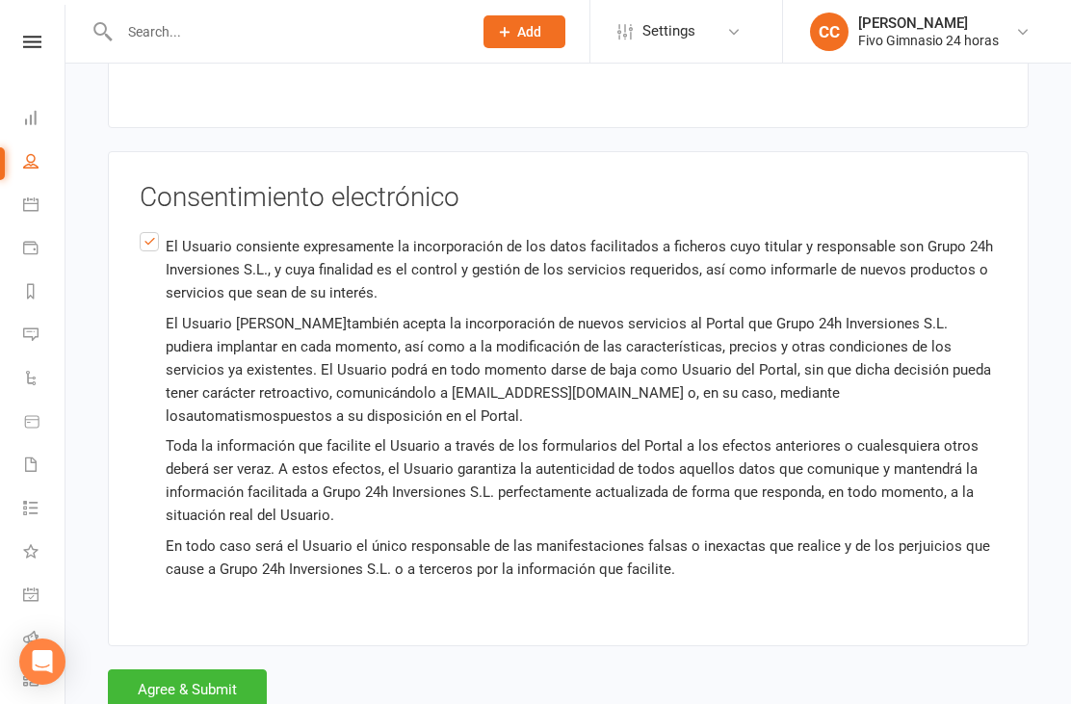
click at [195, 670] on button "Agree & Submit" at bounding box center [187, 689] width 159 height 40
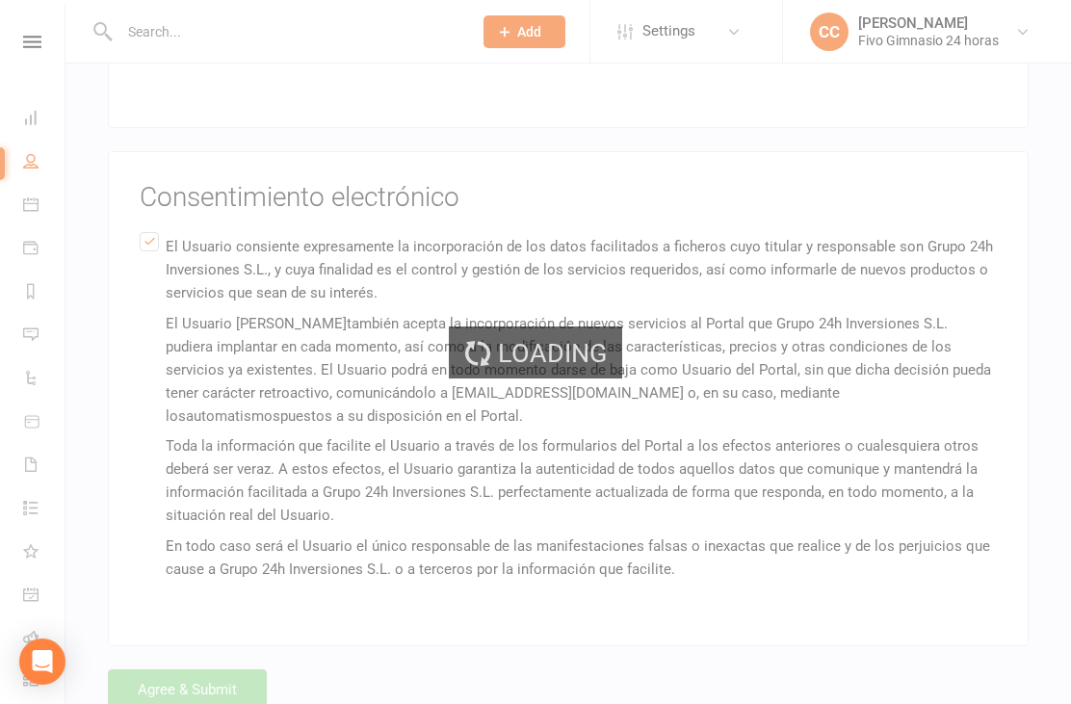
click at [202, 667] on div "Loading" at bounding box center [535, 352] width 1071 height 704
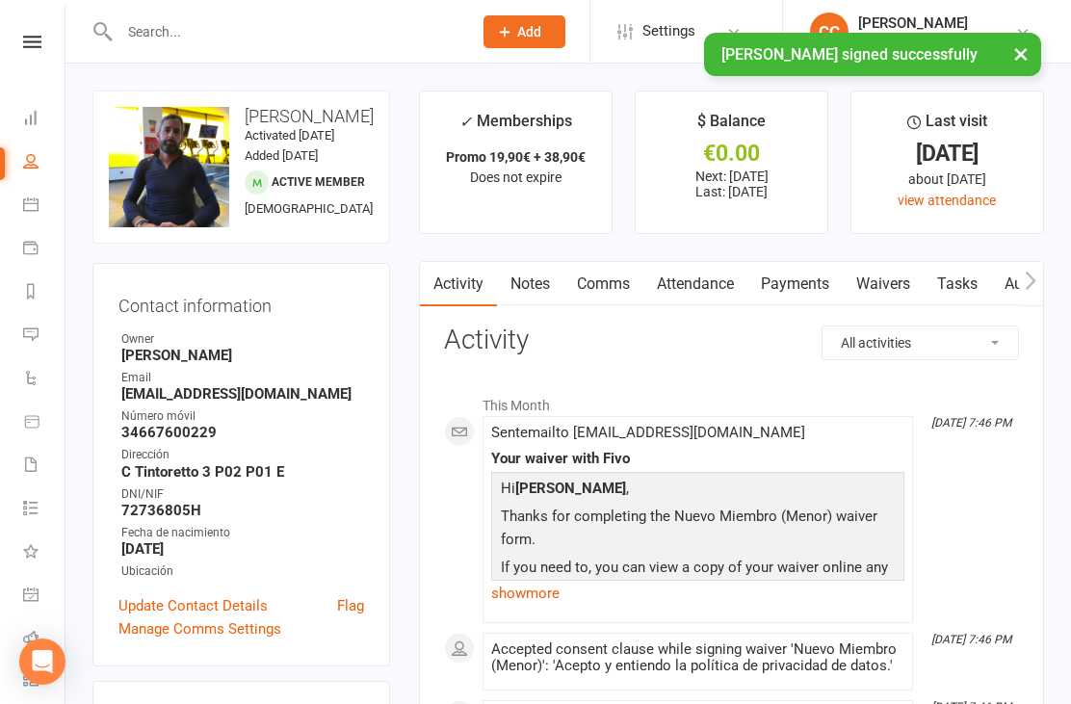
click at [777, 302] on link "Payments" at bounding box center [794, 284] width 95 height 44
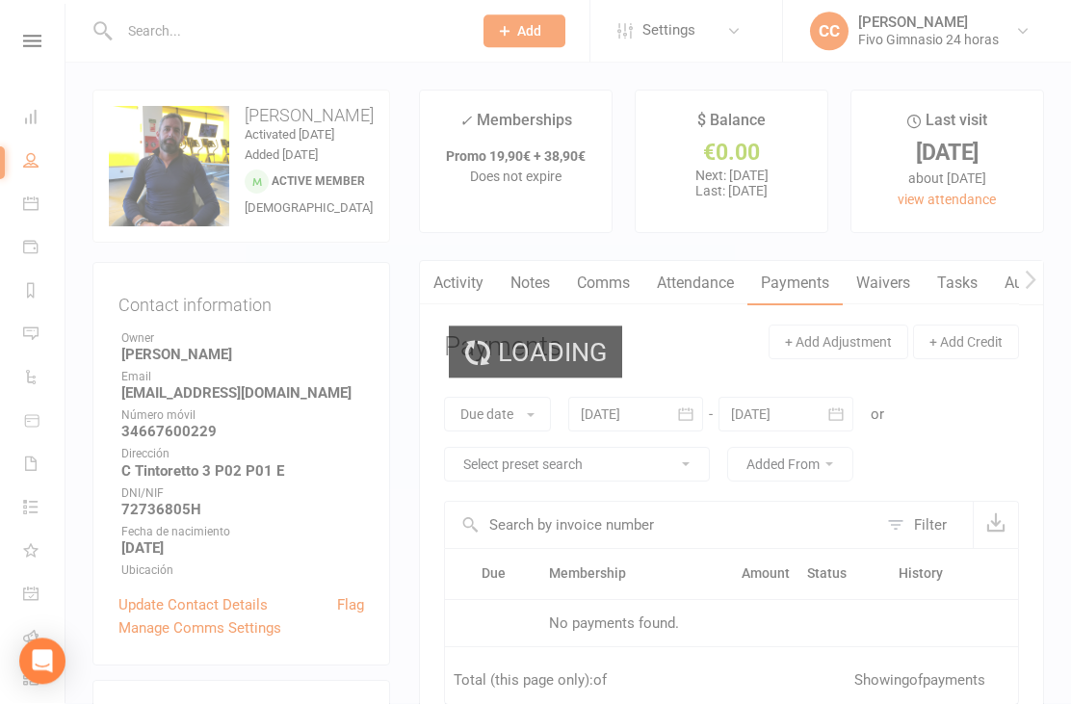
scroll to position [62, 0]
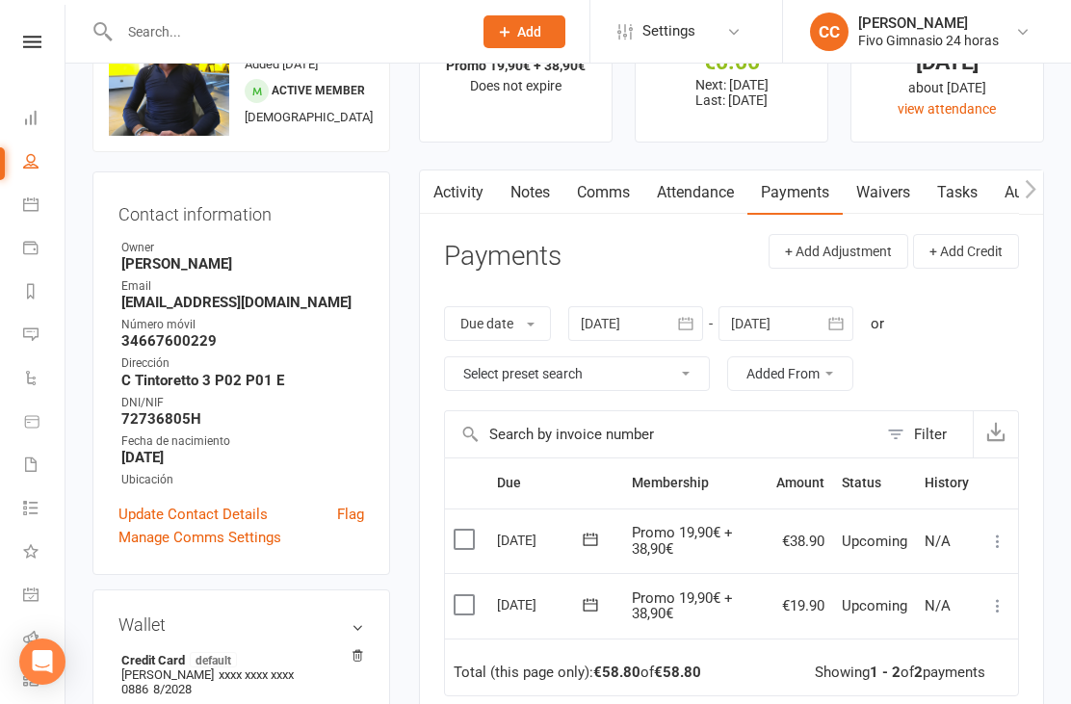
click at [1003, 596] on icon at bounding box center [997, 605] width 19 height 19
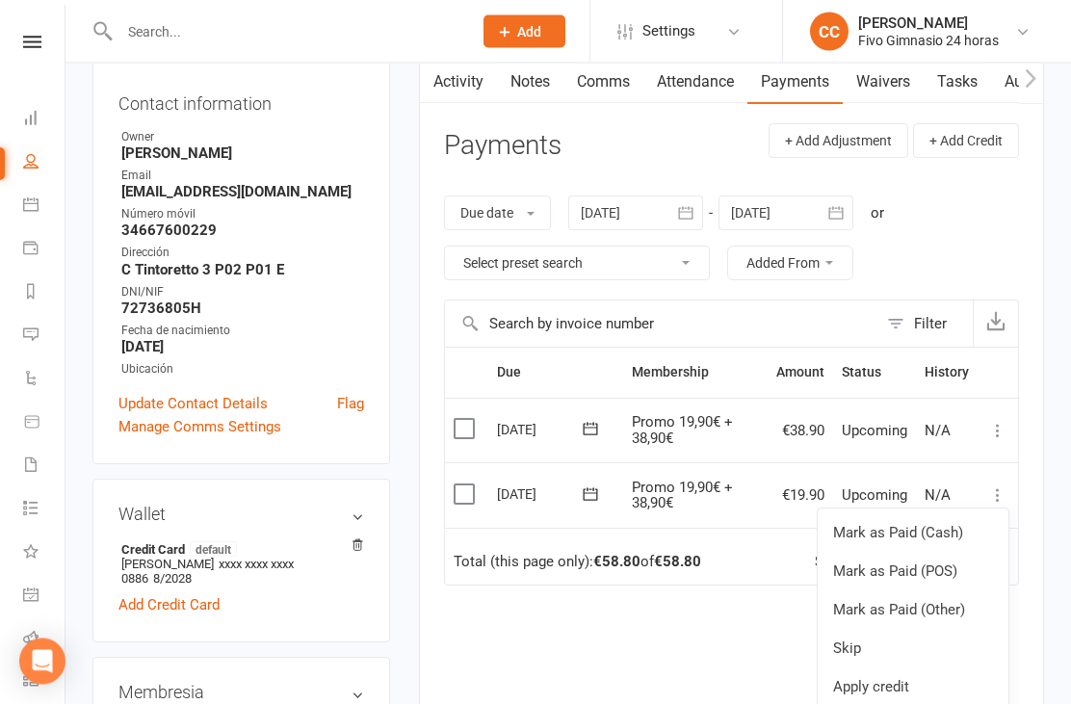
click at [913, 606] on link "Mark as Paid (Other)" at bounding box center [913, 610] width 191 height 39
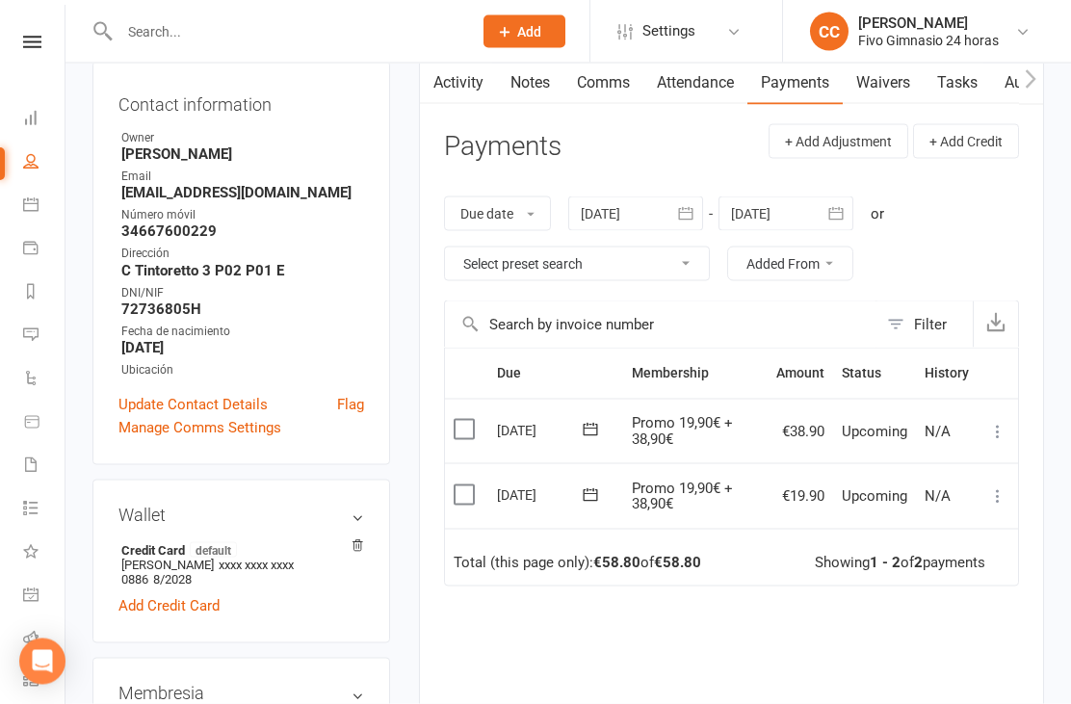
scroll to position [202, 0]
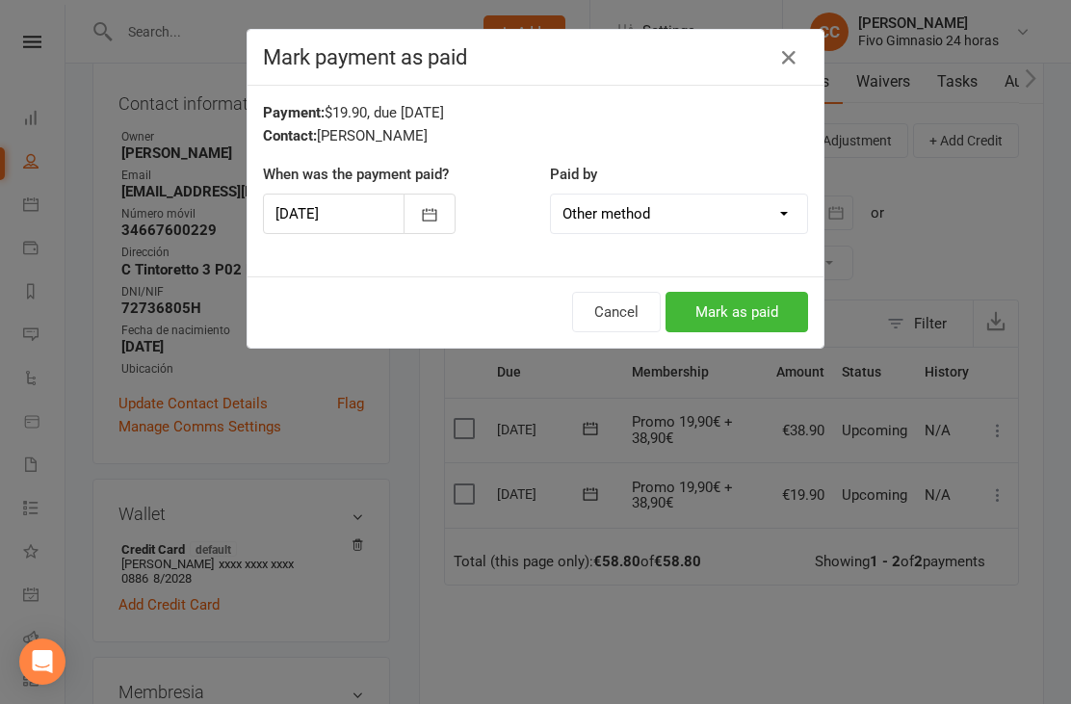
click at [725, 311] on button "Mark as paid" at bounding box center [736, 312] width 143 height 40
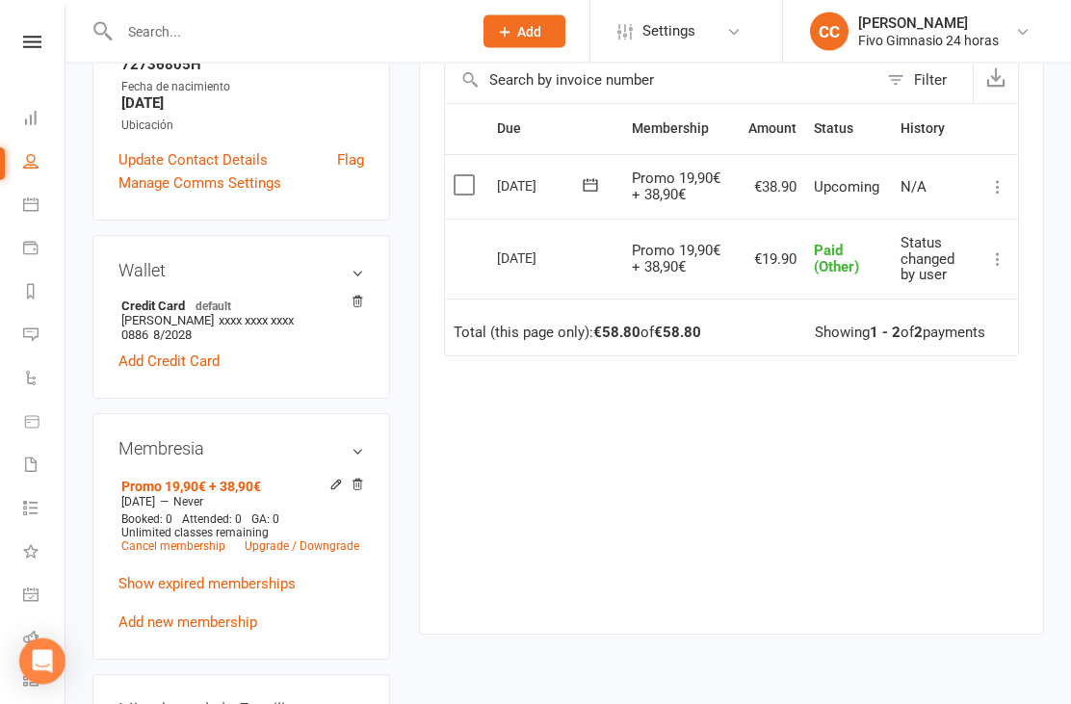
scroll to position [775, 0]
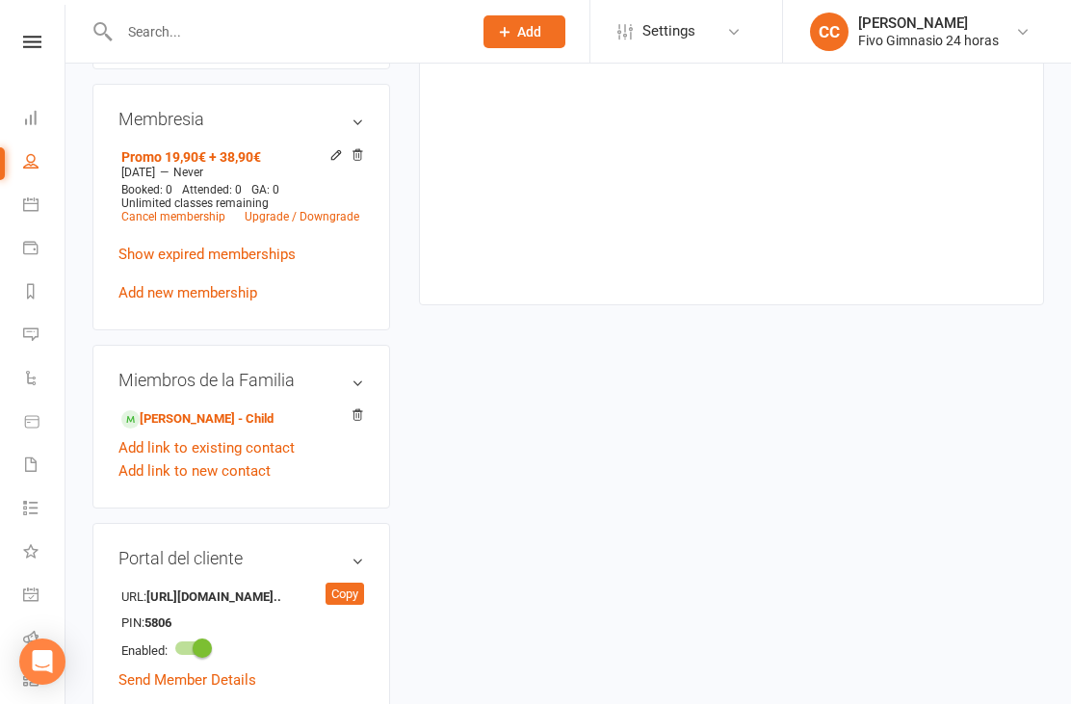
click at [245, 430] on link "[PERSON_NAME] - Child" at bounding box center [197, 419] width 152 height 20
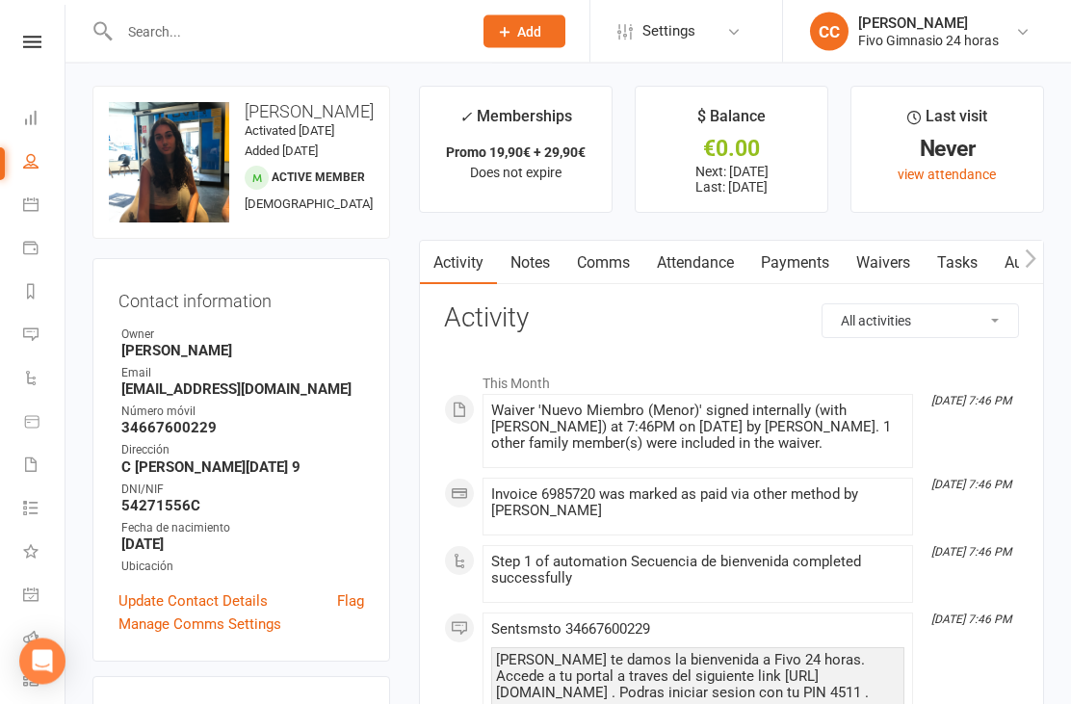
scroll to position [1, 0]
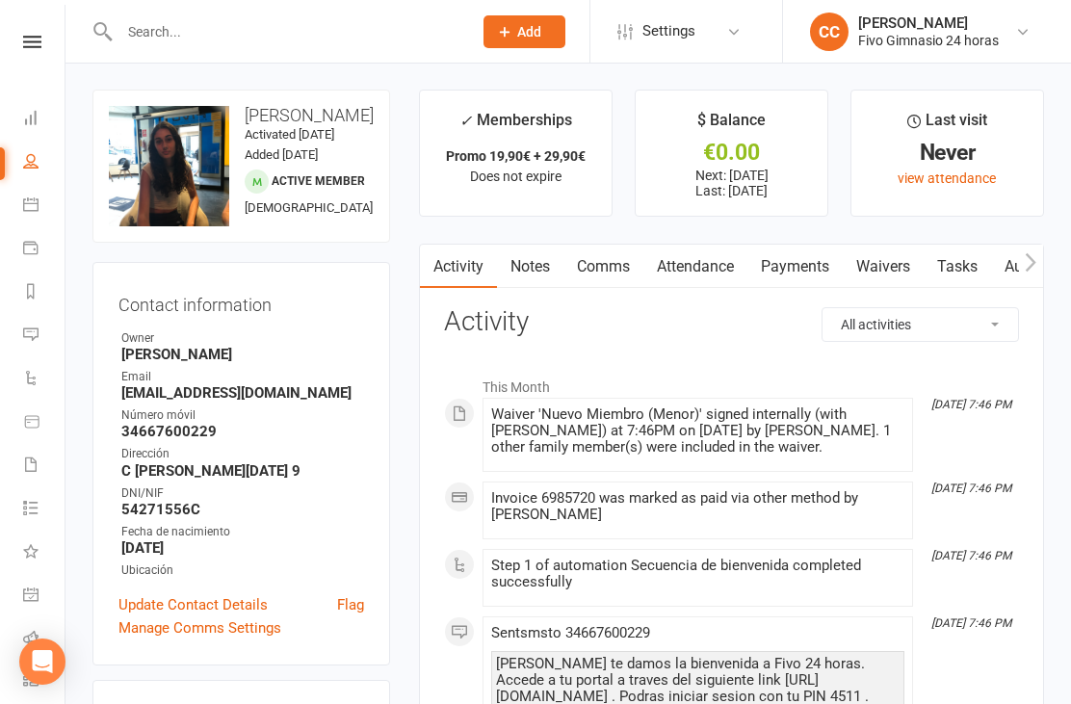
click at [792, 265] on link "Payments" at bounding box center [794, 267] width 95 height 44
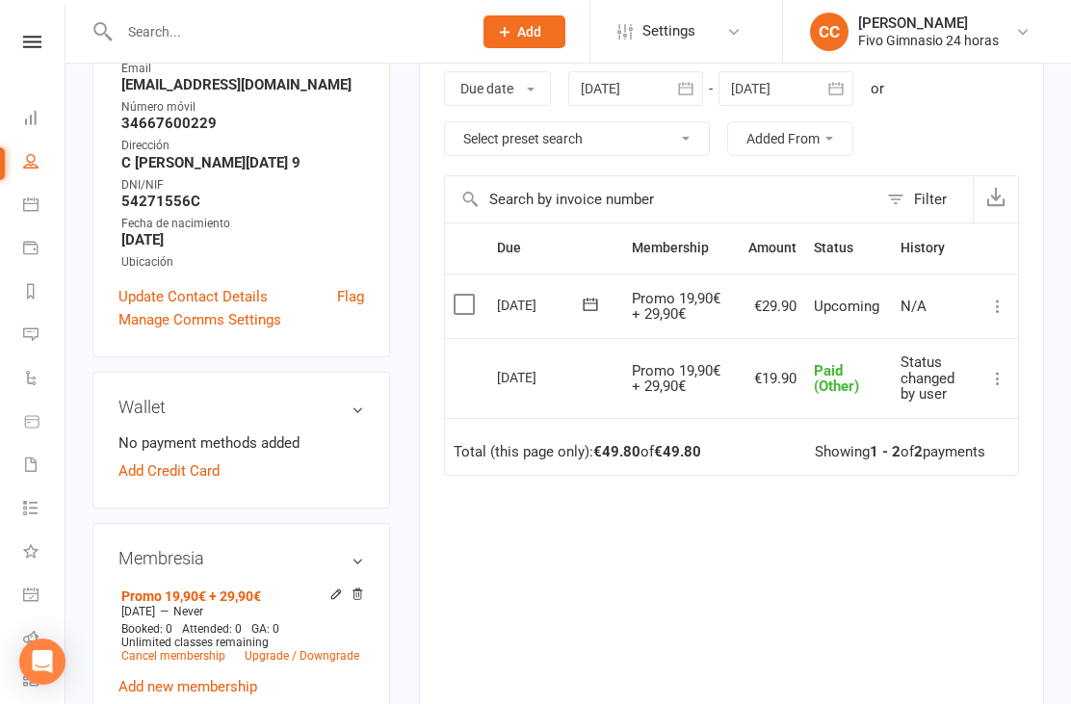
scroll to position [481, 0]
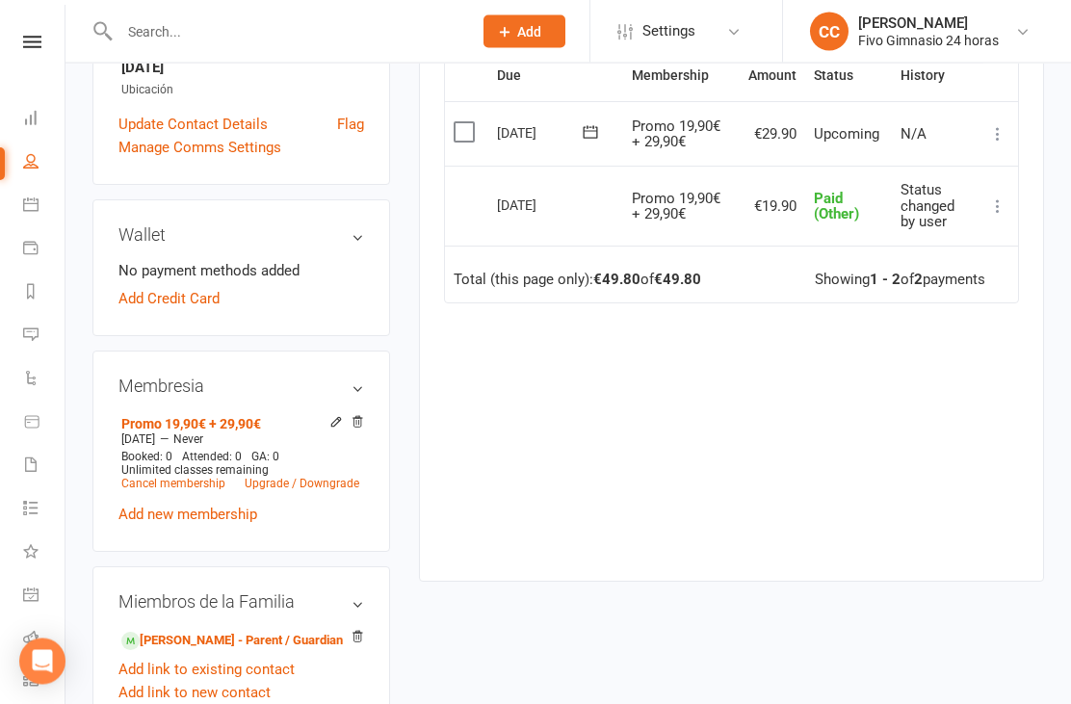
click at [193, 311] on link "Add Credit Card" at bounding box center [168, 299] width 101 height 23
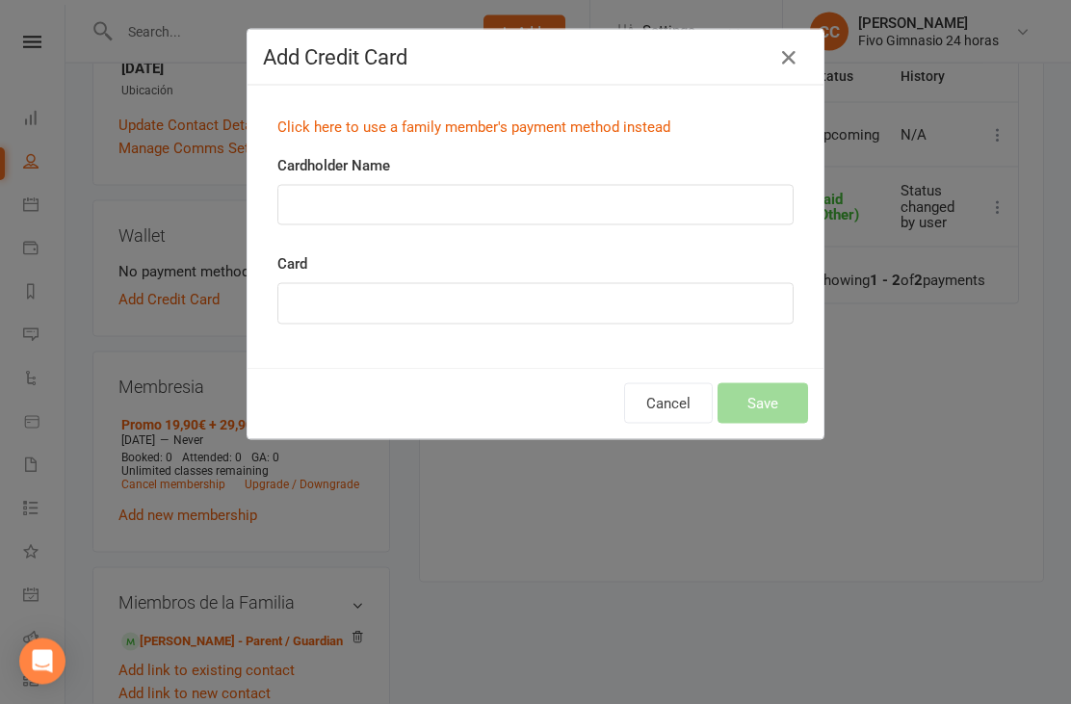
scroll to position [482, 0]
click at [360, 120] on link "Click here to use a family member's payment method instead" at bounding box center [473, 126] width 393 height 17
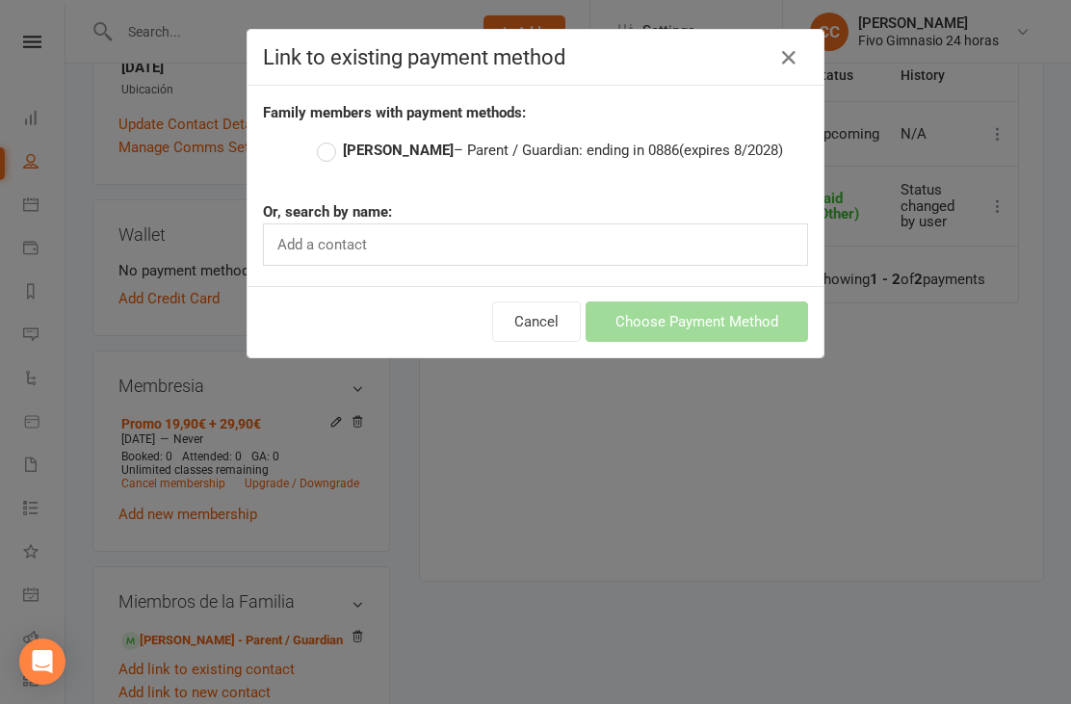
click at [339, 156] on label "[PERSON_NAME] – Parent / Guardian: ending in 0886 (expires 8/2028)" at bounding box center [550, 150] width 466 height 23
click at [329, 139] on input "[PERSON_NAME] – Parent / Guardian: ending in 0886 (expires 8/2028)" at bounding box center [323, 139] width 13 height 0
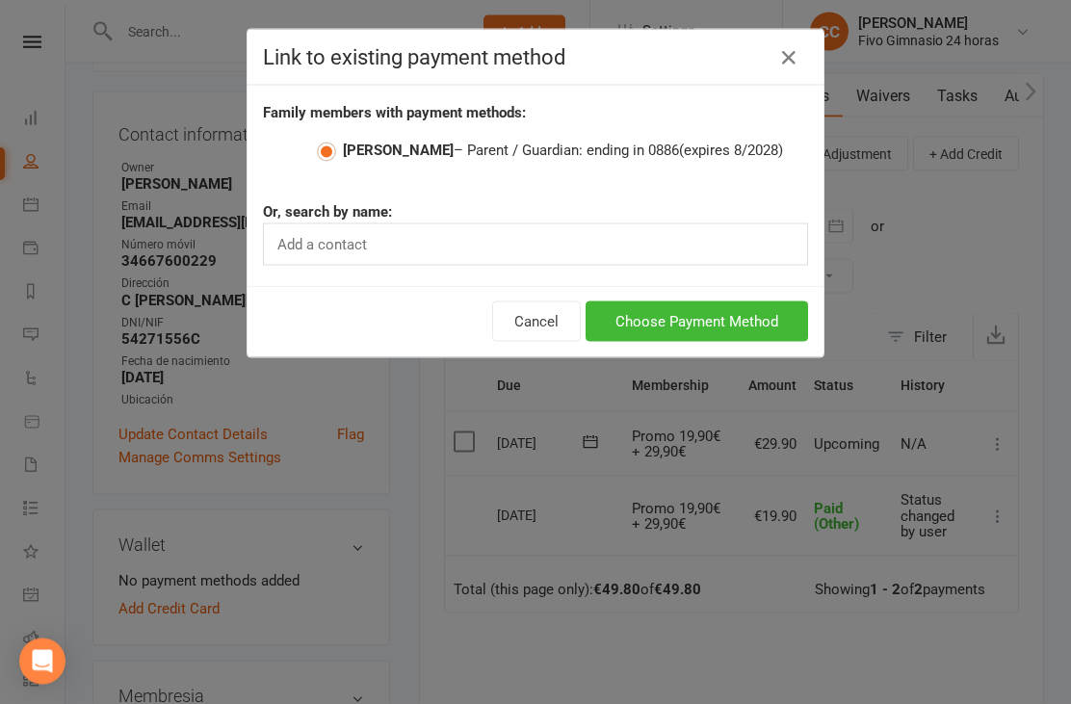
scroll to position [172, 0]
click at [685, 342] on button "Choose Payment Method" at bounding box center [697, 321] width 222 height 40
